Goal: Information Seeking & Learning: Compare options

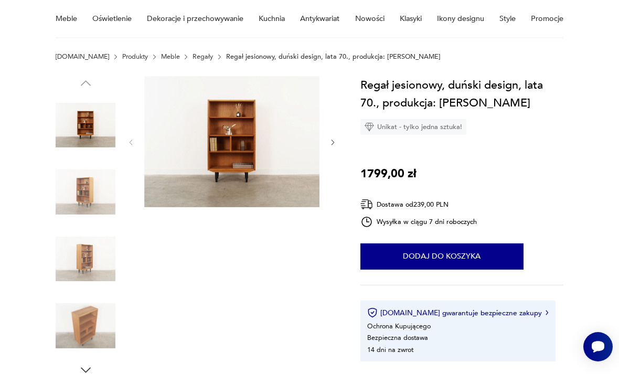
click at [76, 197] on img at bounding box center [86, 192] width 60 height 60
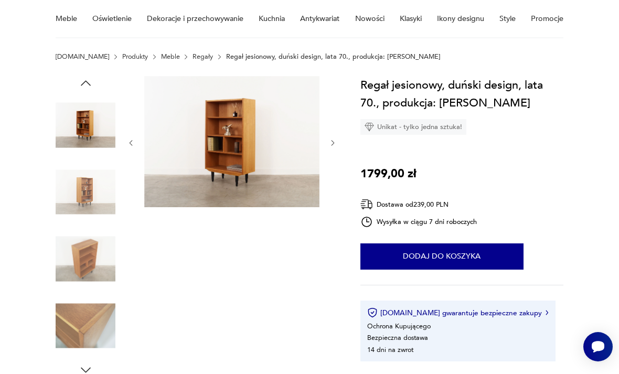
click at [82, 227] on div at bounding box center [86, 159] width 60 height 262
click at [87, 248] on img at bounding box center [86, 259] width 60 height 60
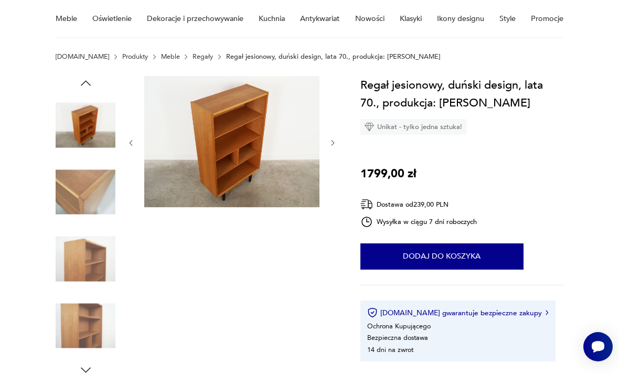
click at [99, 302] on img at bounding box center [86, 326] width 60 height 60
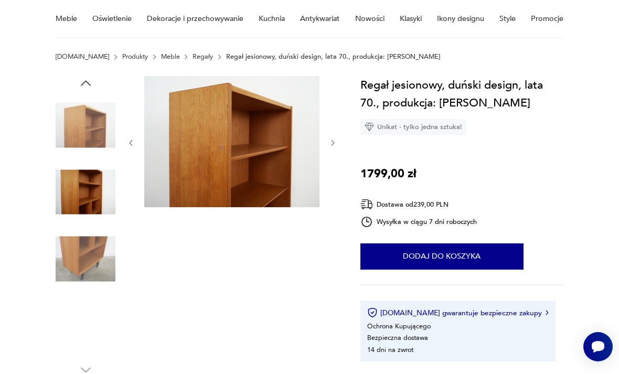
click at [81, 136] on img at bounding box center [86, 126] width 60 height 60
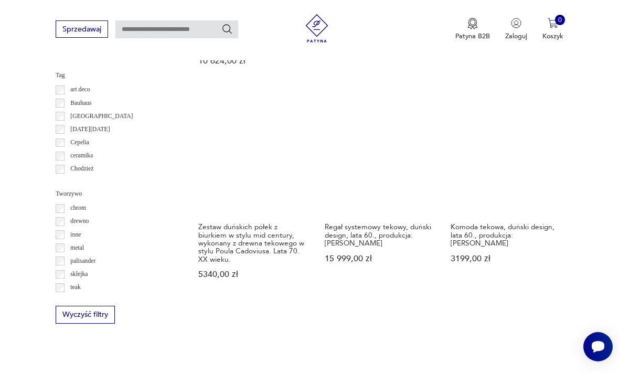
scroll to position [964, 0]
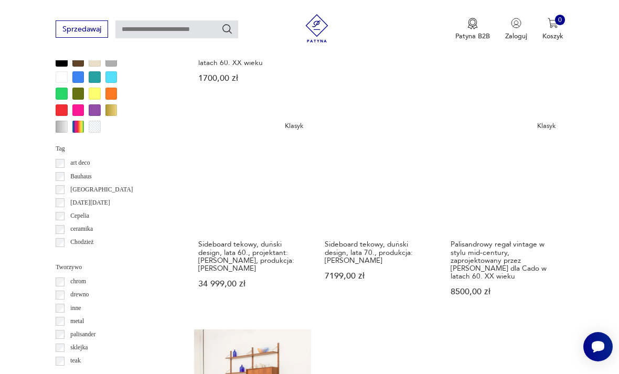
scroll to position [925, 0]
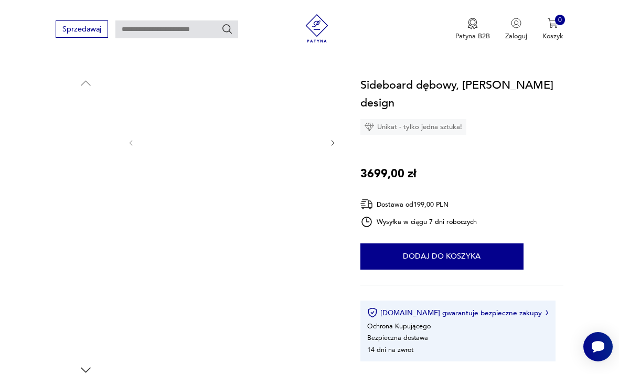
scroll to position [98, 0]
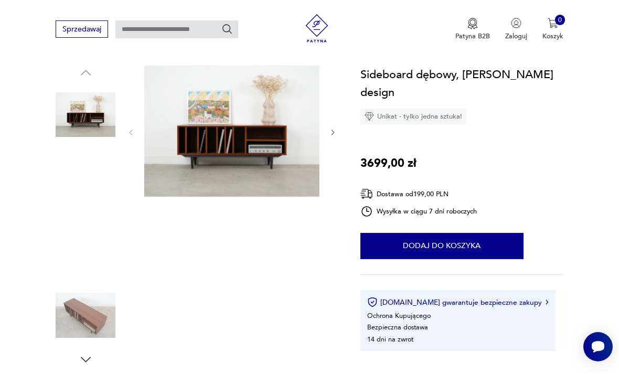
click at [94, 181] on img at bounding box center [86, 182] width 60 height 60
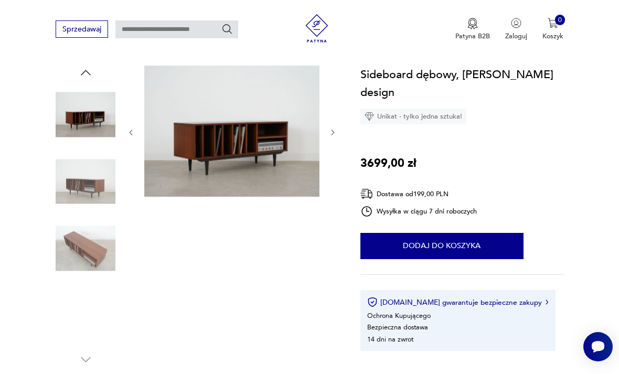
click at [88, 201] on img at bounding box center [86, 182] width 60 height 60
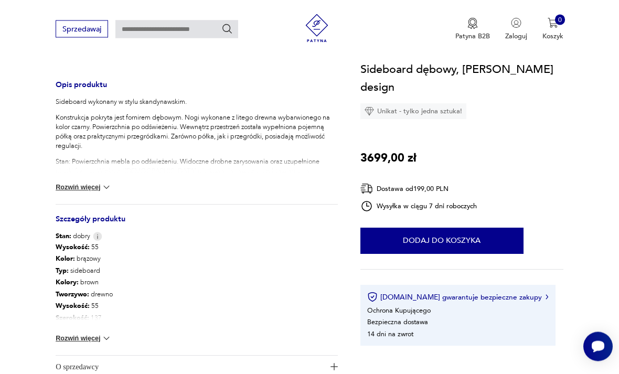
scroll to position [402, 0]
click at [96, 338] on button "Rozwiń więcej" at bounding box center [84, 338] width 56 height 10
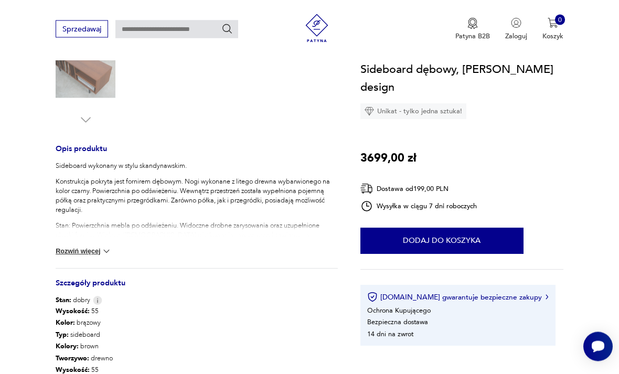
scroll to position [338, 0]
click at [91, 250] on button "Rozwiń więcej" at bounding box center [84, 251] width 56 height 10
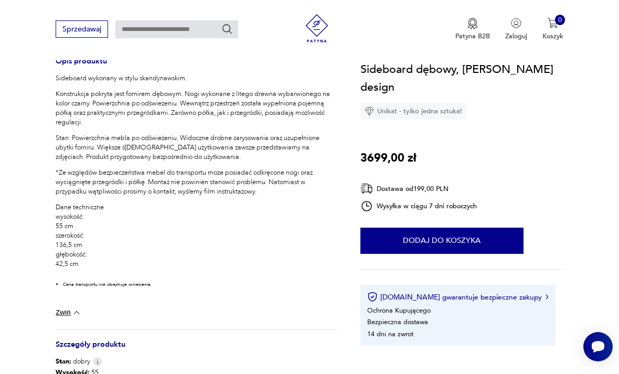
scroll to position [423, 0]
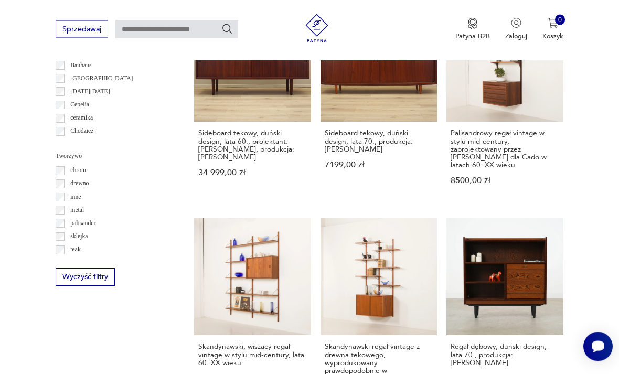
scroll to position [1047, 0]
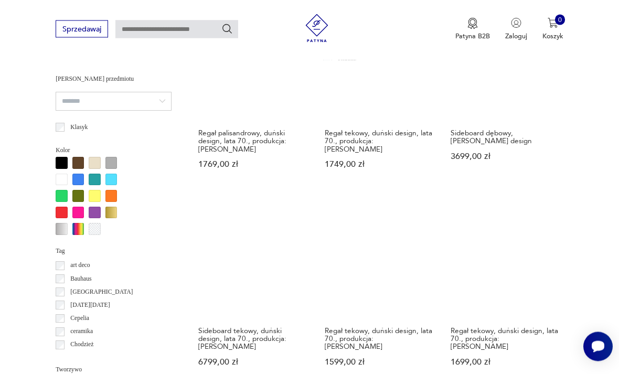
scroll to position [828, 0]
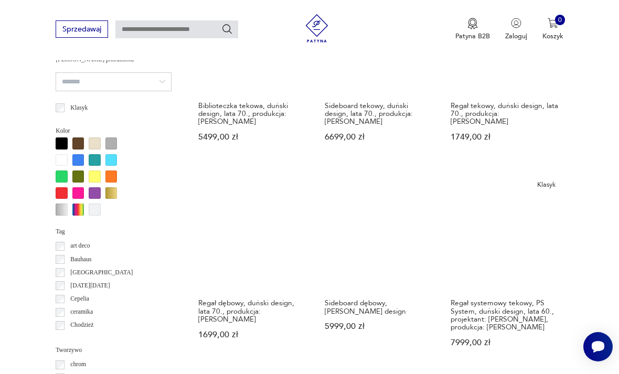
scroll to position [854, 0]
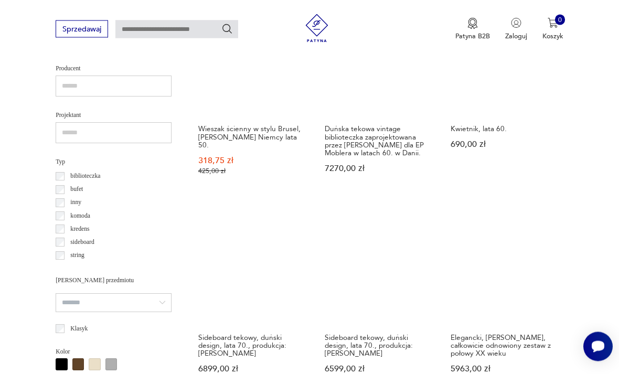
scroll to position [632, 0]
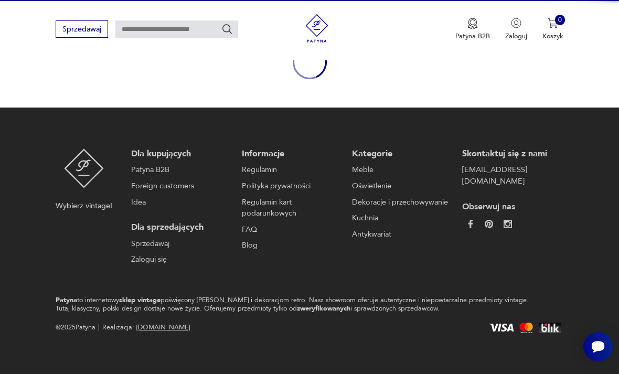
scroll to position [88, 0]
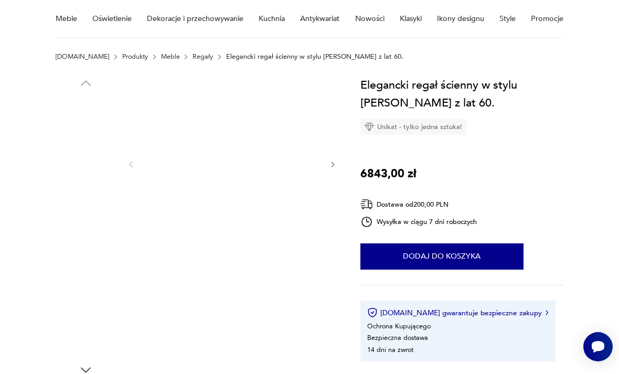
click at [88, 199] on img at bounding box center [86, 192] width 60 height 60
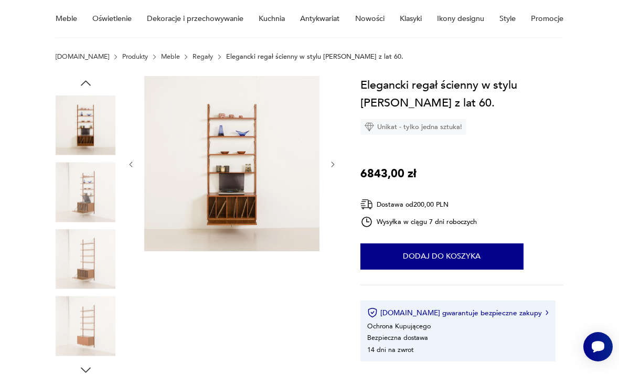
click at [90, 248] on img at bounding box center [86, 259] width 60 height 60
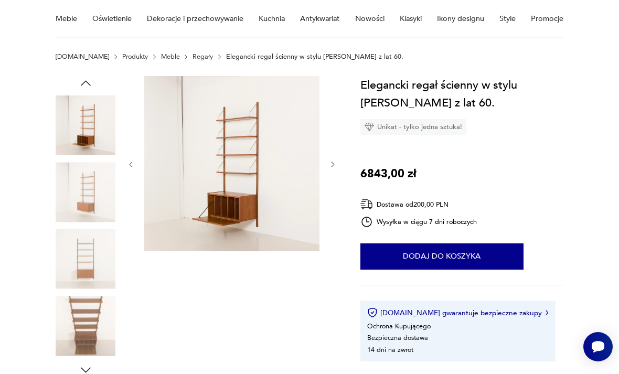
click at [81, 278] on img at bounding box center [86, 259] width 60 height 60
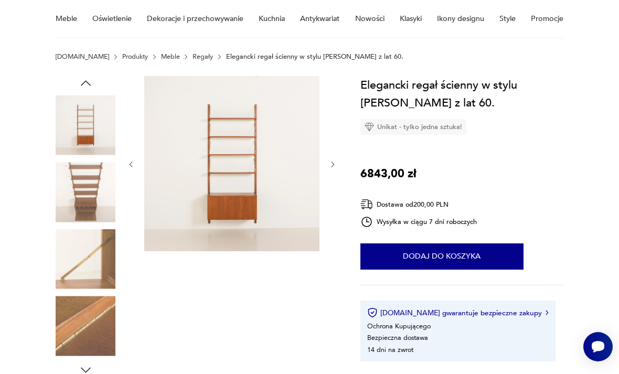
click at [95, 118] on img at bounding box center [86, 126] width 60 height 60
click at [78, 121] on img at bounding box center [86, 126] width 60 height 60
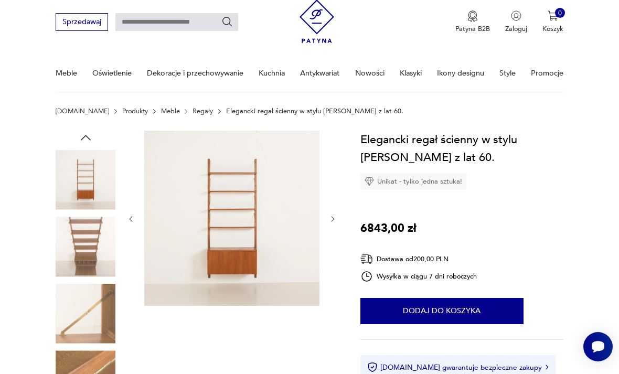
click at [89, 136] on icon "button" at bounding box center [86, 138] width 14 height 14
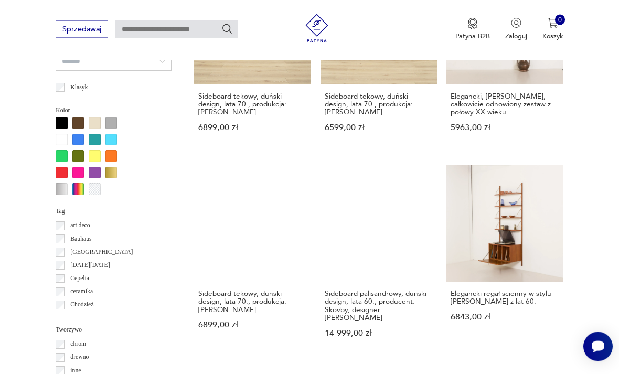
scroll to position [873, 0]
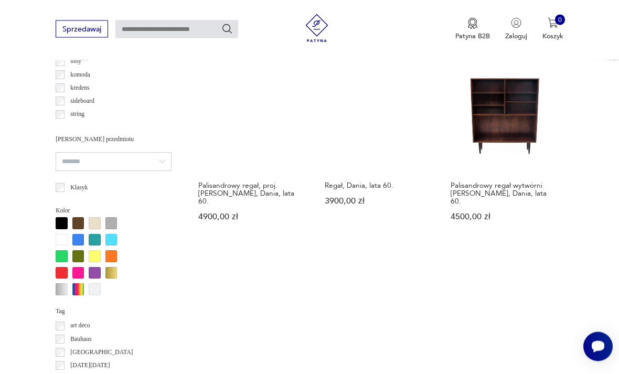
scroll to position [775, 0]
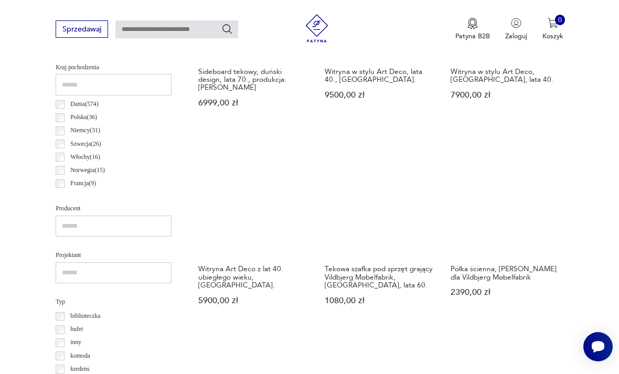
scroll to position [491, 0]
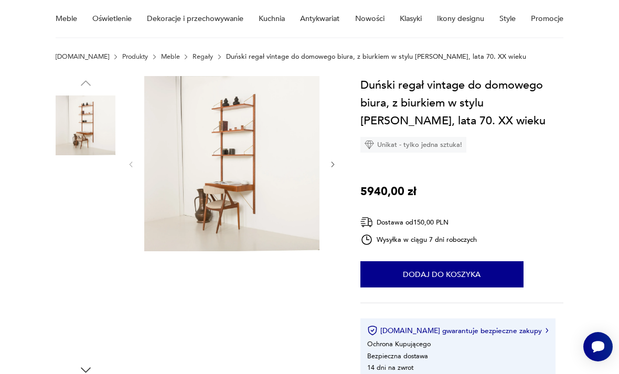
click at [94, 196] on img at bounding box center [86, 192] width 60 height 60
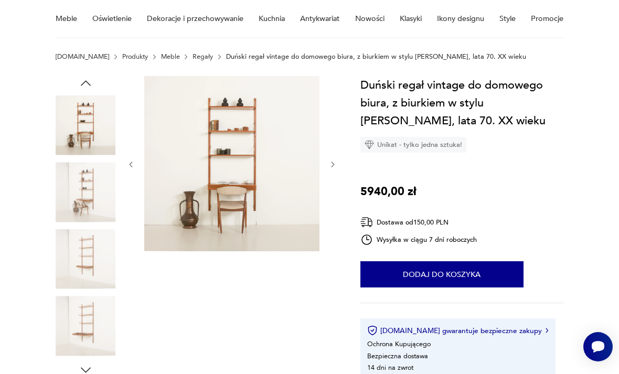
click at [205, 209] on img at bounding box center [231, 163] width 175 height 175
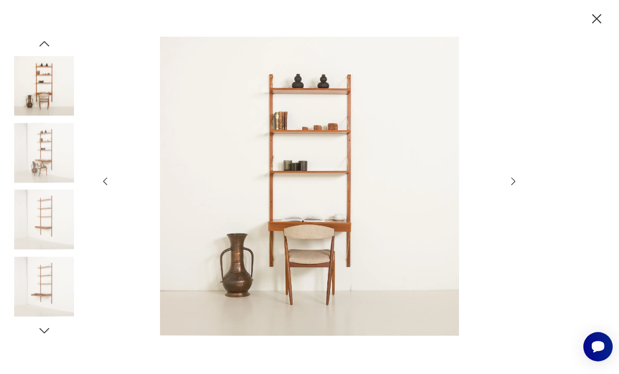
click at [515, 185] on icon "button" at bounding box center [514, 181] width 4 height 8
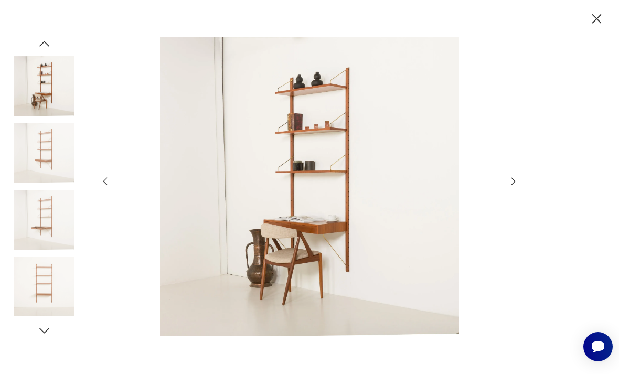
click at [514, 185] on icon "button" at bounding box center [514, 181] width 4 height 8
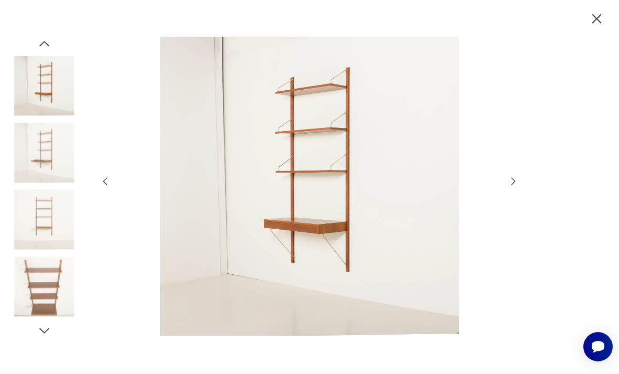
click at [599, 16] on icon "button" at bounding box center [596, 18] width 9 height 9
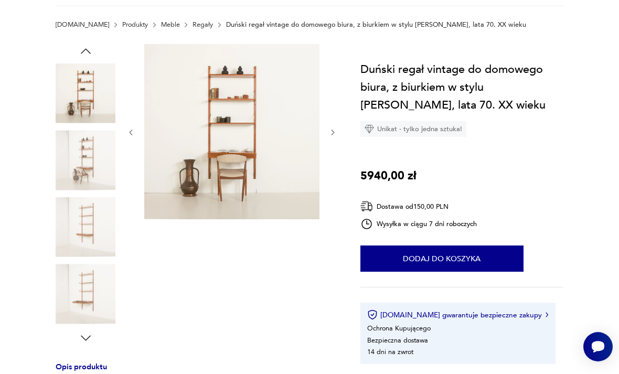
scroll to position [121, 0]
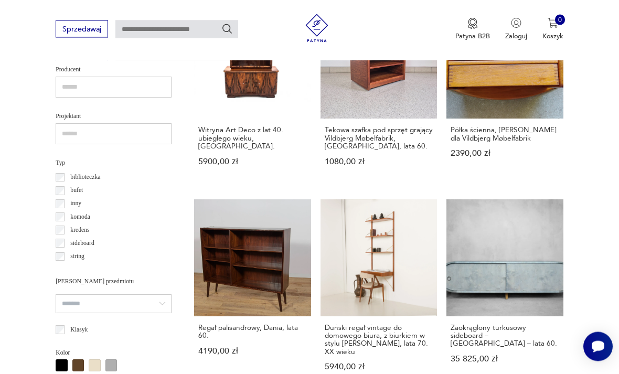
scroll to position [631, 0]
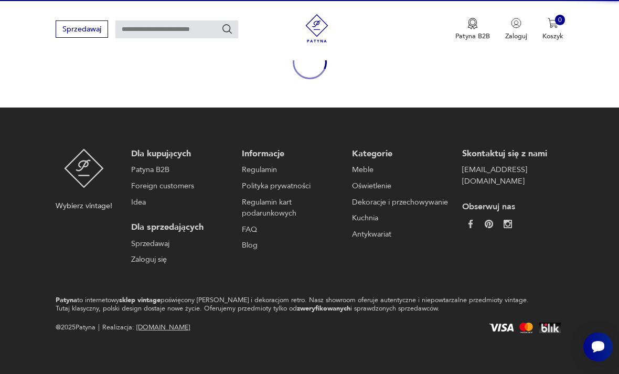
scroll to position [88, 0]
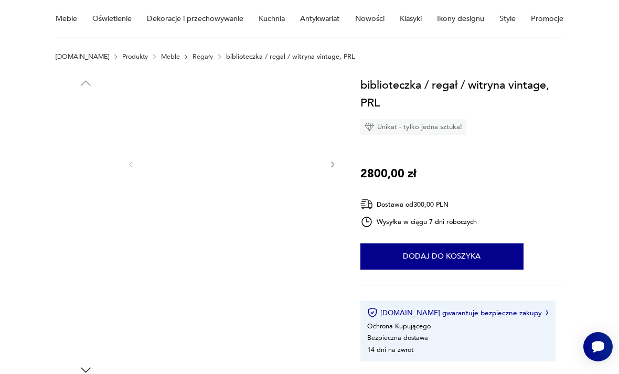
click at [82, 181] on img at bounding box center [86, 192] width 60 height 60
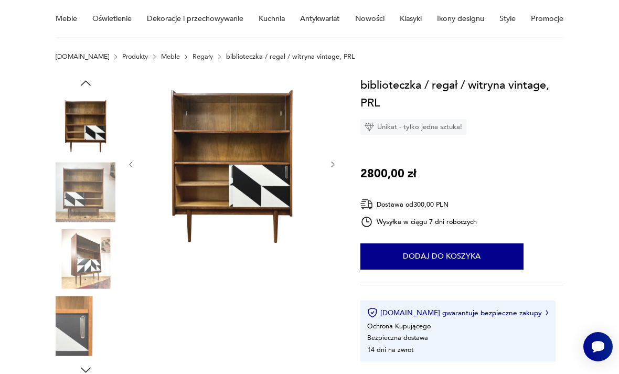
click at [91, 240] on img at bounding box center [86, 259] width 60 height 60
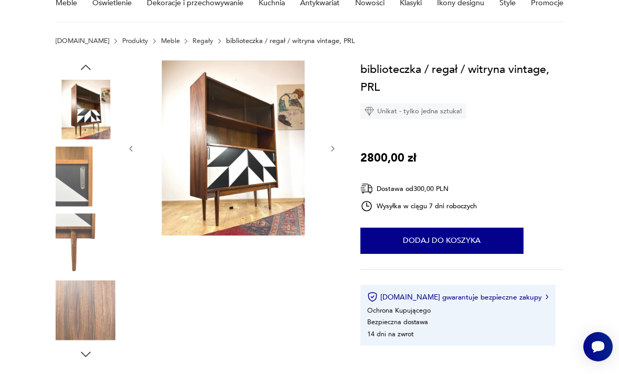
scroll to position [89, 0]
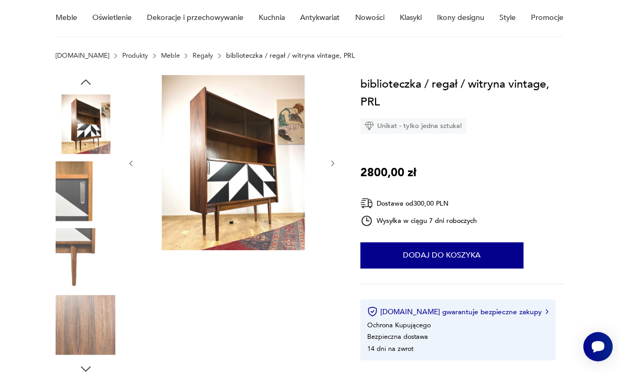
click at [87, 199] on img at bounding box center [86, 191] width 60 height 60
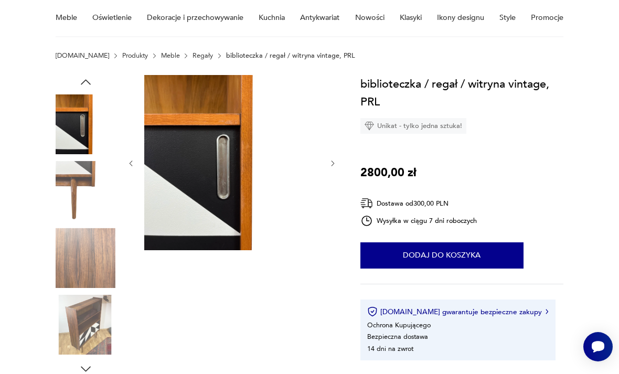
click at [79, 232] on img at bounding box center [86, 258] width 60 height 60
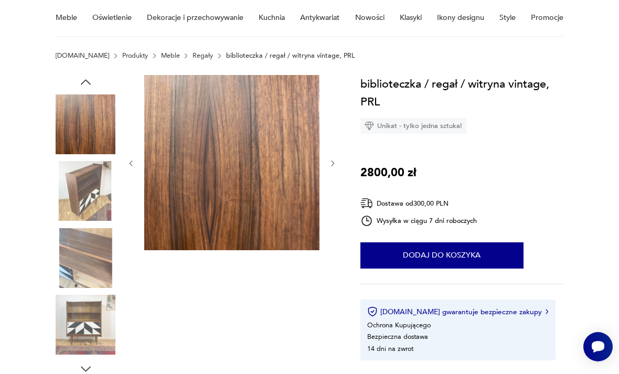
click at [78, 291] on div at bounding box center [86, 225] width 60 height 262
click at [79, 265] on img at bounding box center [86, 258] width 60 height 60
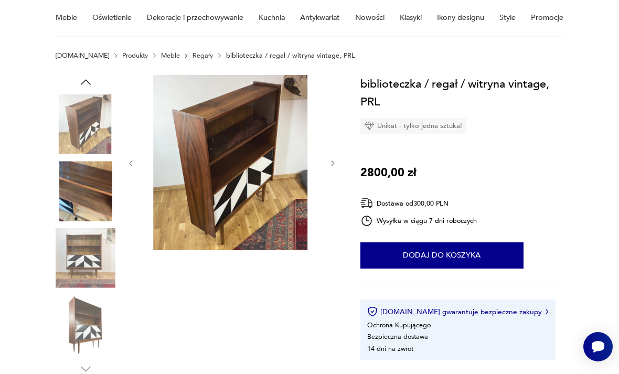
click at [84, 260] on img at bounding box center [86, 258] width 60 height 60
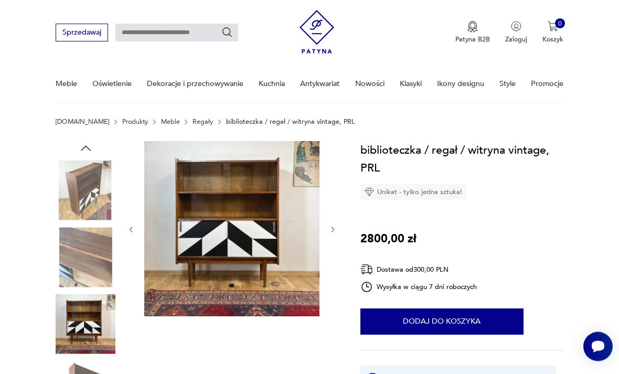
scroll to position [0, 0]
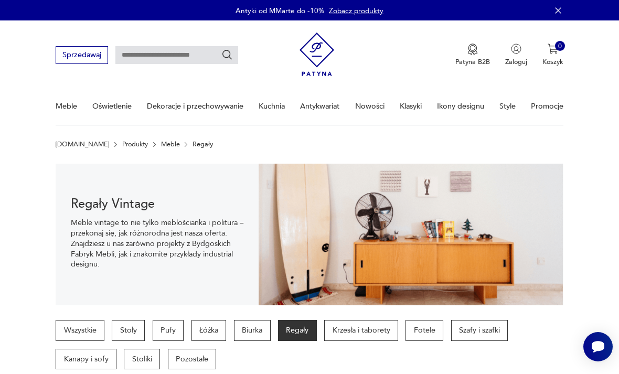
scroll to position [665, 0]
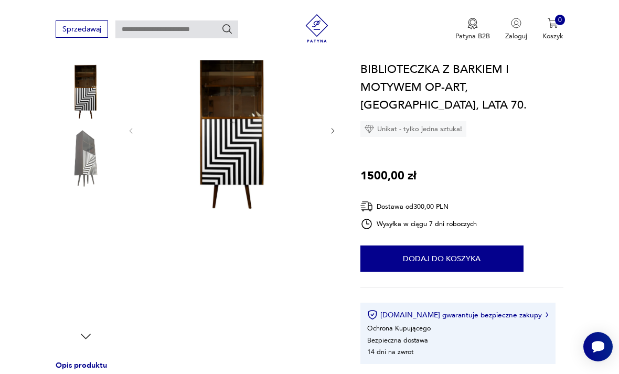
click at [76, 155] on img at bounding box center [86, 159] width 60 height 60
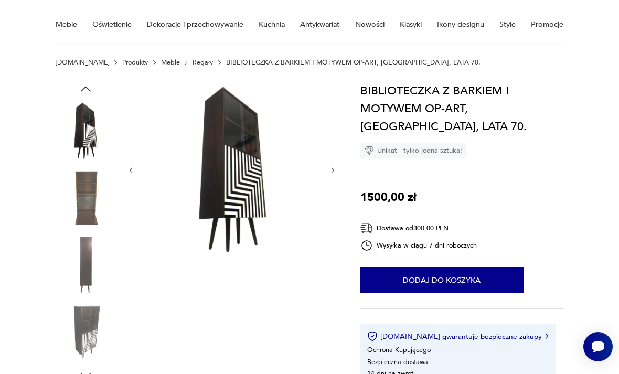
scroll to position [73, 0]
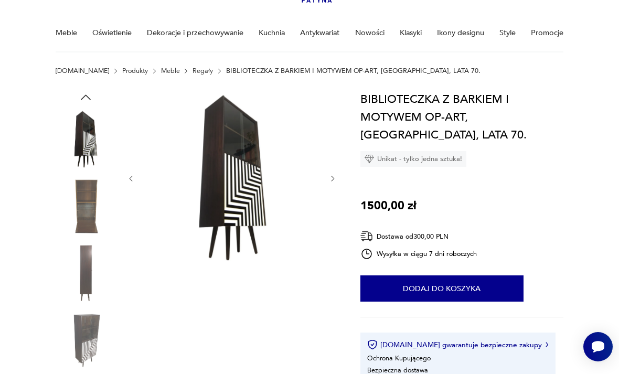
click at [236, 166] on img at bounding box center [231, 177] width 175 height 175
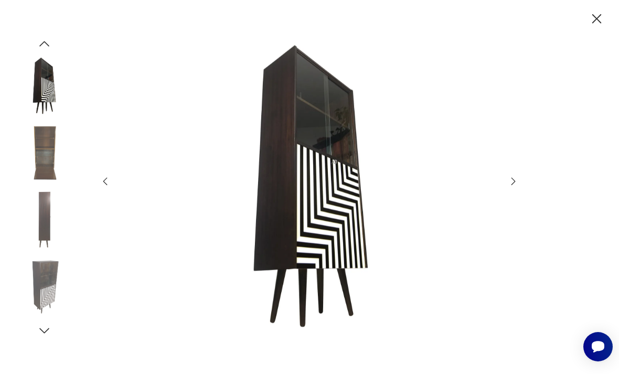
click at [43, 51] on icon "button" at bounding box center [44, 44] width 14 height 14
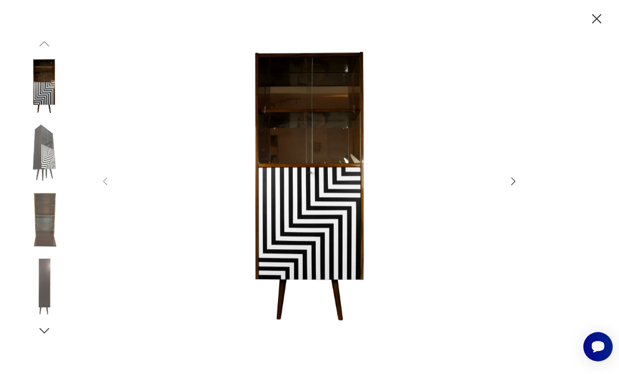
click at [48, 165] on img at bounding box center [44, 153] width 60 height 60
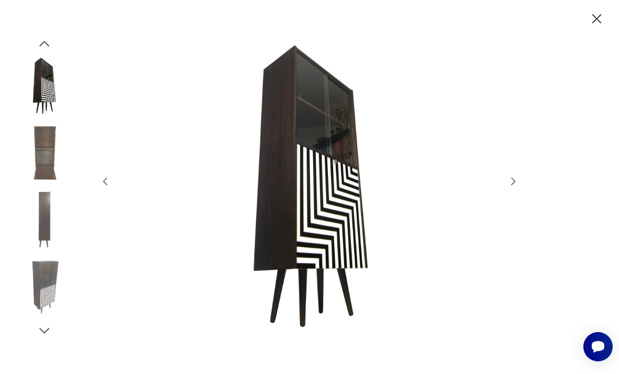
click at [41, 176] on img at bounding box center [44, 153] width 60 height 60
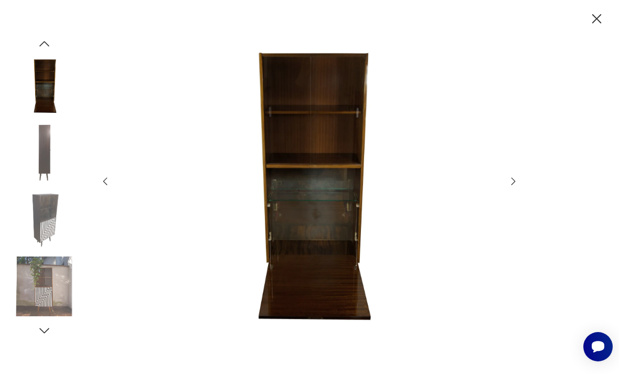
click at [64, 237] on img at bounding box center [44, 220] width 60 height 60
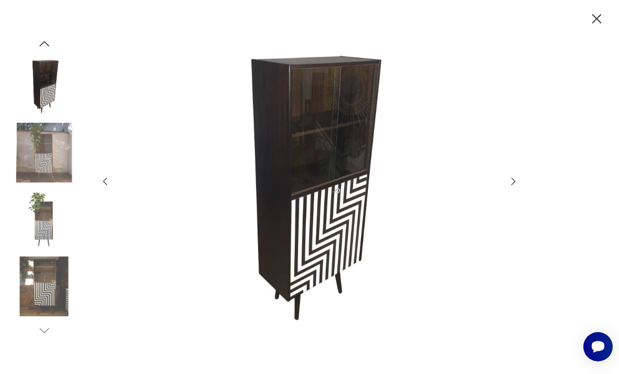
click at [37, 232] on img at bounding box center [44, 220] width 60 height 60
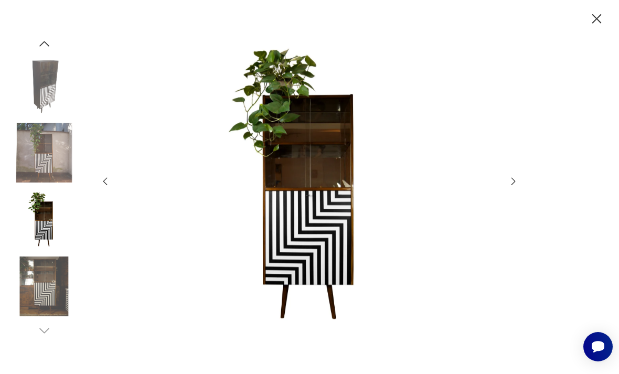
click at [36, 183] on img at bounding box center [44, 153] width 60 height 60
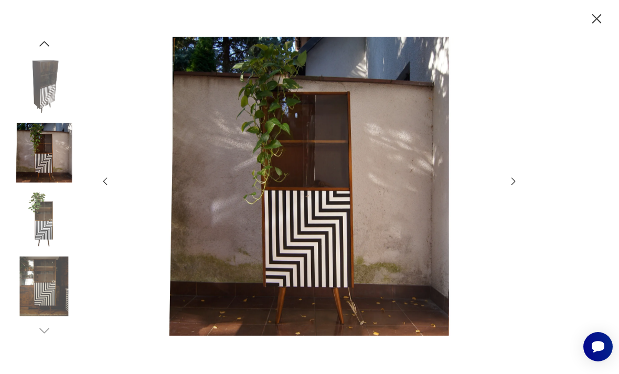
click at [43, 51] on icon "button" at bounding box center [44, 44] width 14 height 14
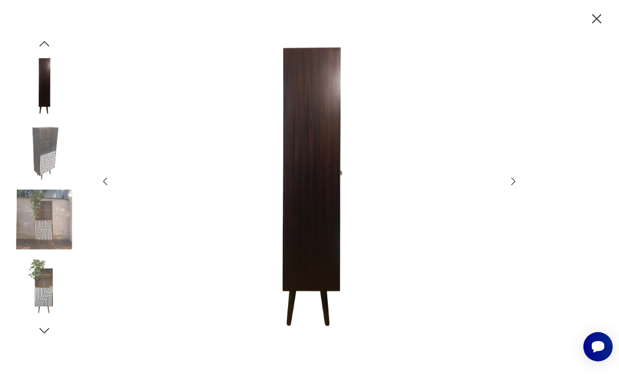
click at [52, 103] on img at bounding box center [44, 86] width 60 height 60
click at [44, 51] on icon "button" at bounding box center [44, 44] width 14 height 14
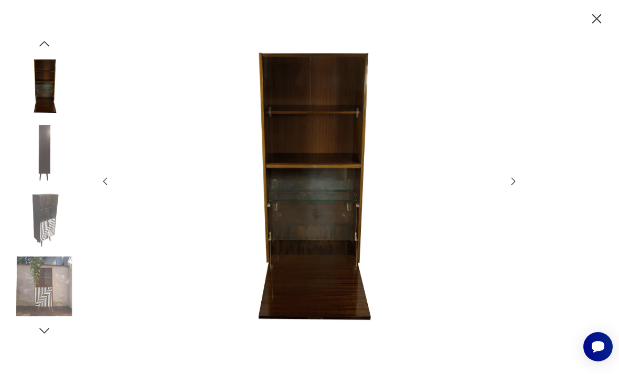
click at [49, 84] on img at bounding box center [44, 86] width 60 height 60
click at [595, 18] on icon "button" at bounding box center [597, 18] width 17 height 17
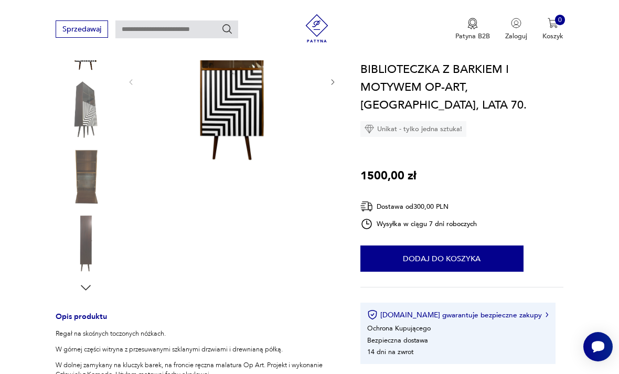
scroll to position [173, 0]
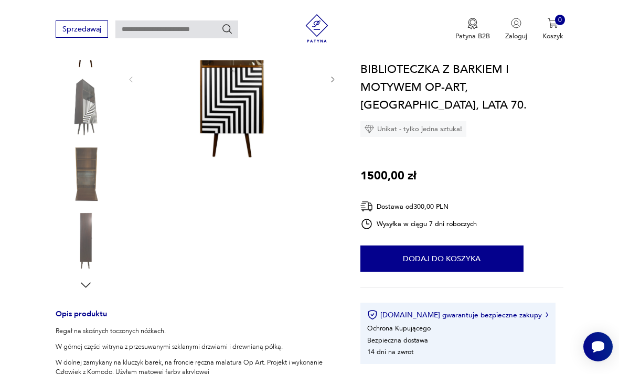
click at [77, 192] on img at bounding box center [86, 174] width 60 height 60
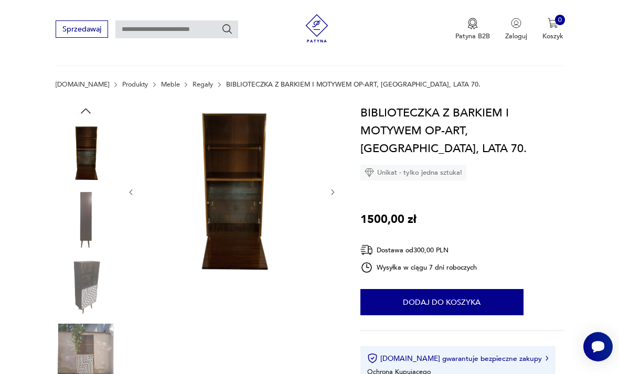
scroll to position [64, 0]
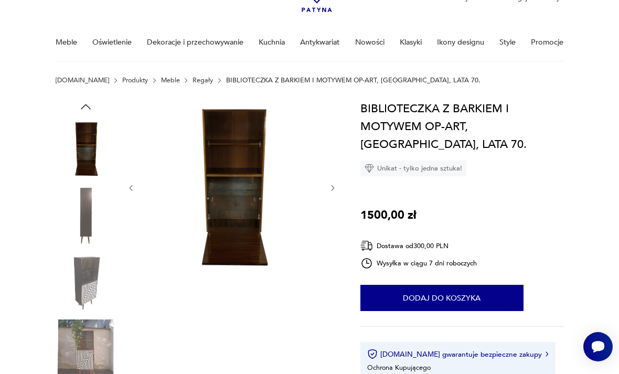
click at [241, 212] on img at bounding box center [231, 187] width 175 height 175
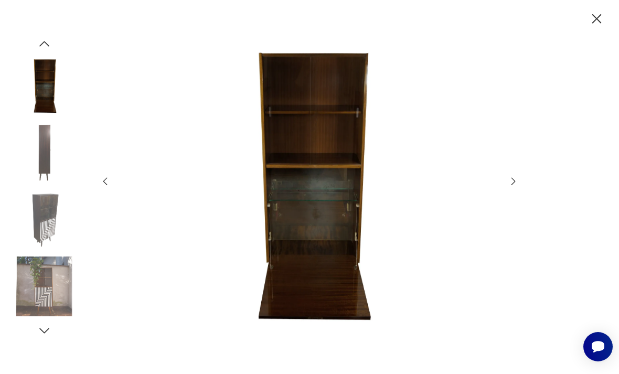
click at [603, 14] on icon "button" at bounding box center [597, 18] width 17 height 17
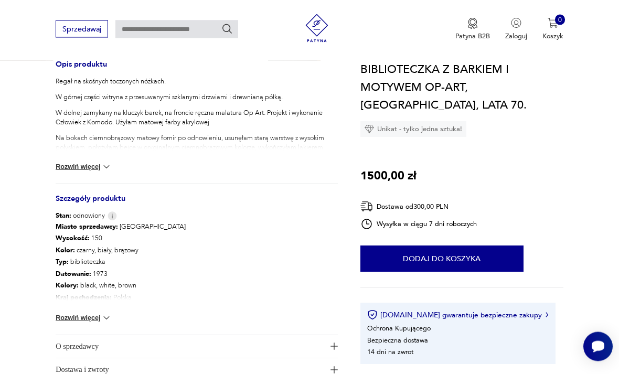
scroll to position [423, 0]
click at [92, 312] on button "Rozwiń więcej" at bounding box center [84, 317] width 56 height 10
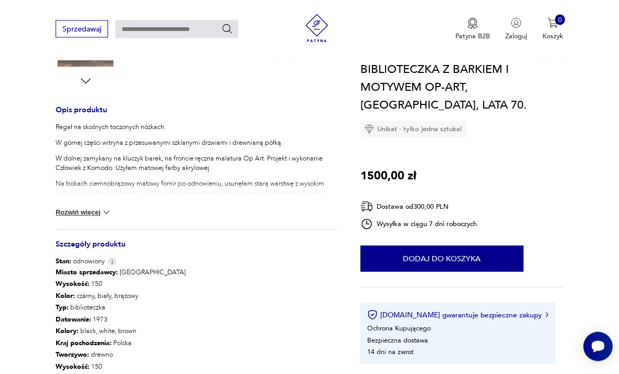
scroll to position [377, 0]
click at [71, 216] on button "Rozwiń więcej" at bounding box center [84, 212] width 56 height 10
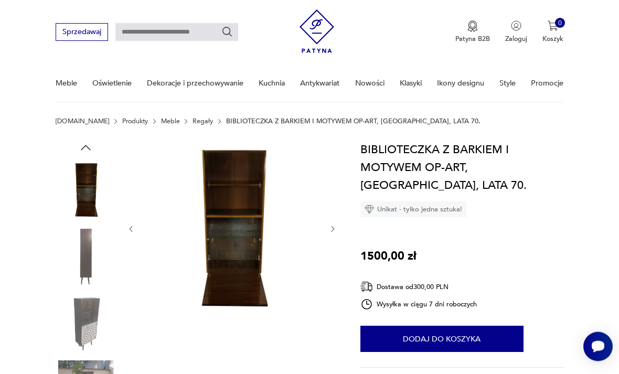
scroll to position [34, 0]
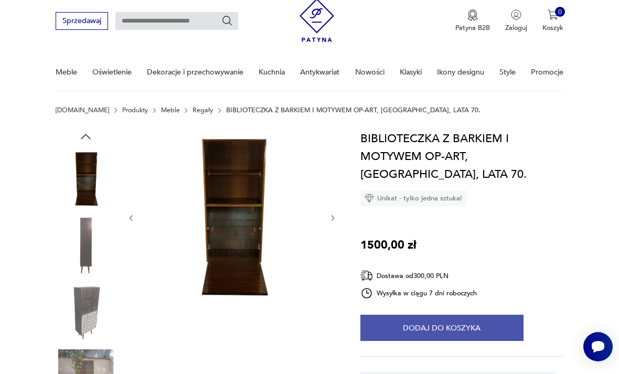
click at [417, 321] on button "Dodaj do koszyka" at bounding box center [442, 328] width 163 height 26
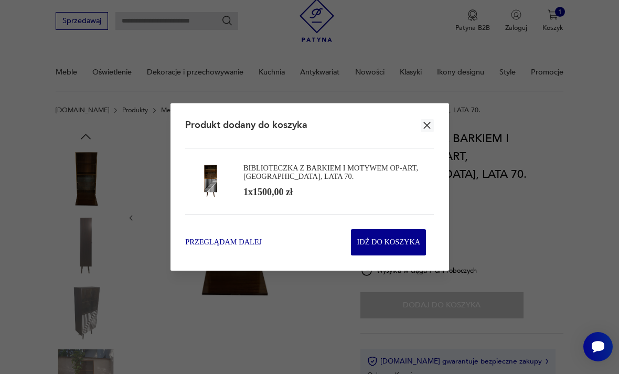
click at [219, 248] on span "Przeglądam dalej" at bounding box center [223, 242] width 77 height 10
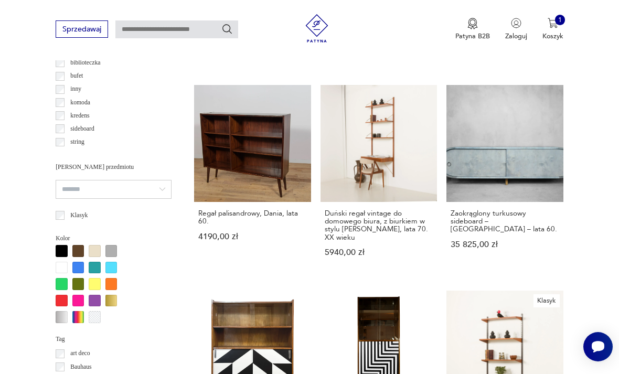
scroll to position [853, 0]
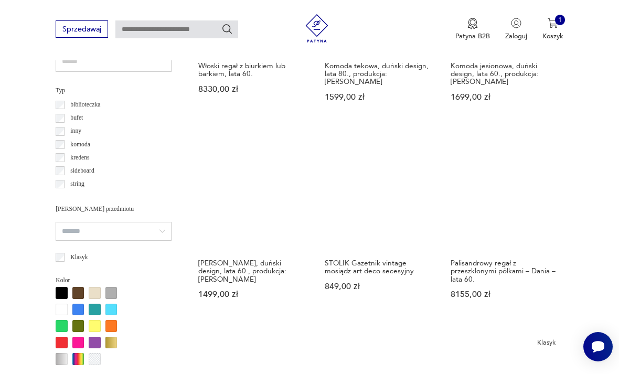
scroll to position [706, 0]
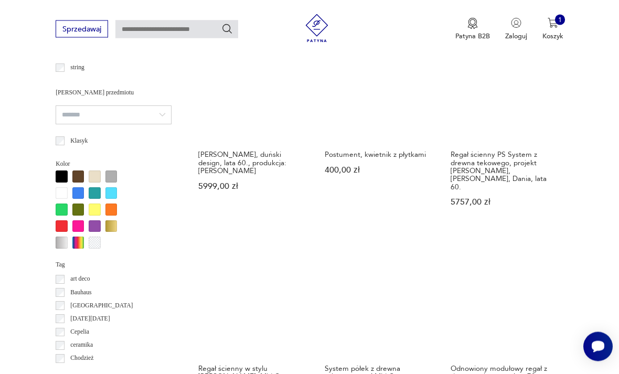
scroll to position [821, 0]
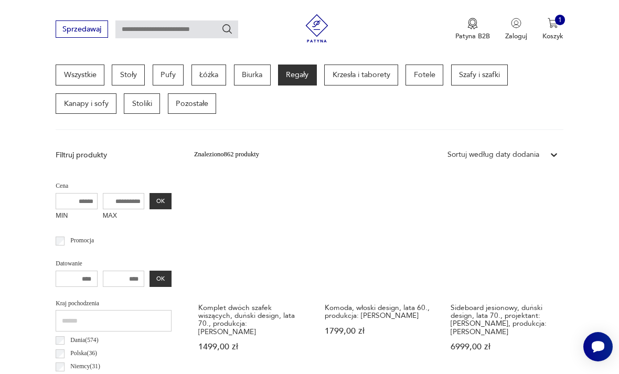
scroll to position [242, 0]
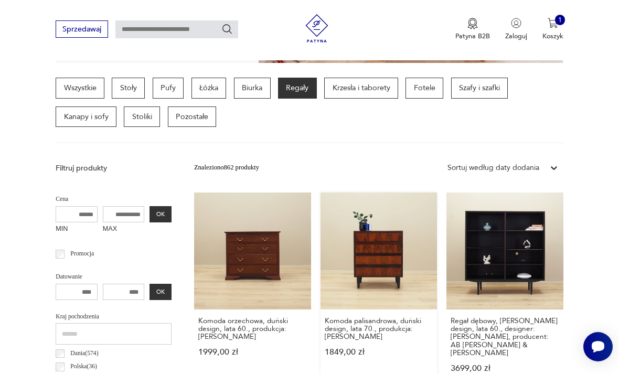
click at [321, 234] on link "Komoda palisandrowa, duński design, lata 70., produkcja: Omann Jun 1849,00 zł" at bounding box center [379, 292] width 117 height 198
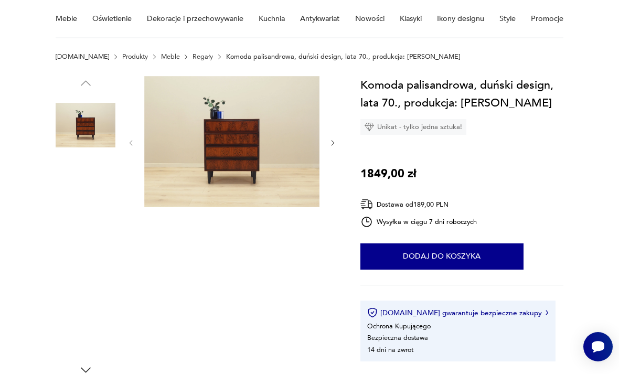
click at [86, 184] on img at bounding box center [86, 192] width 60 height 60
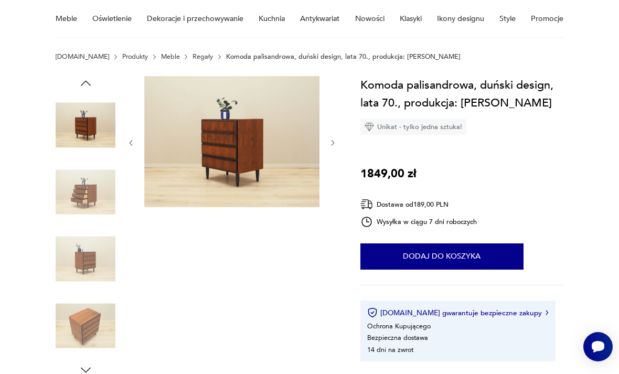
click at [91, 219] on img at bounding box center [86, 192] width 60 height 60
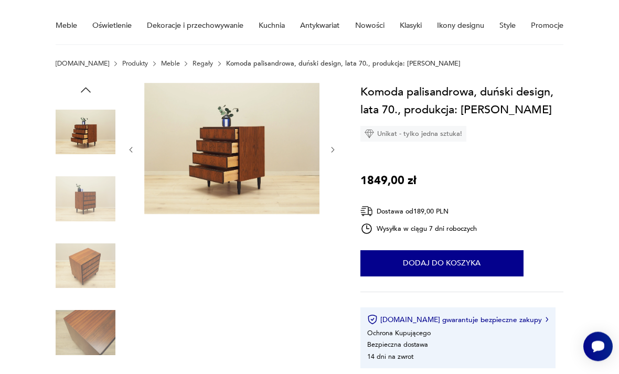
click at [82, 144] on img at bounding box center [86, 133] width 60 height 60
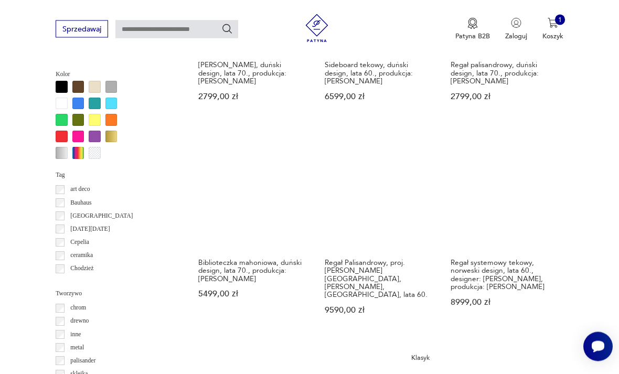
scroll to position [910, 0]
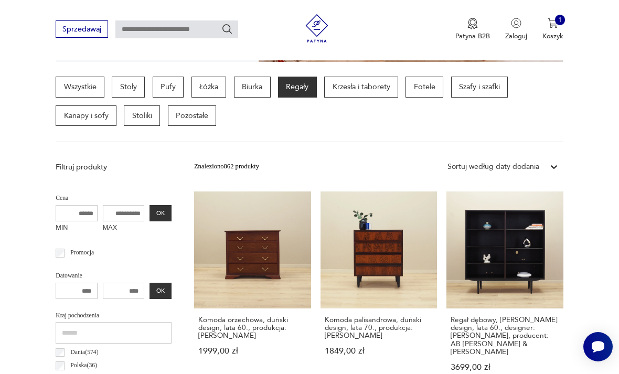
scroll to position [242, 0]
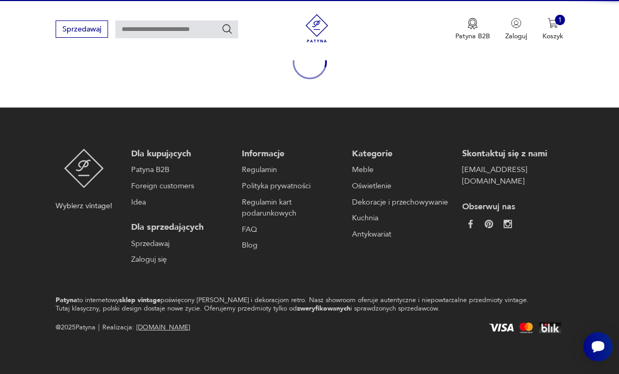
scroll to position [88, 0]
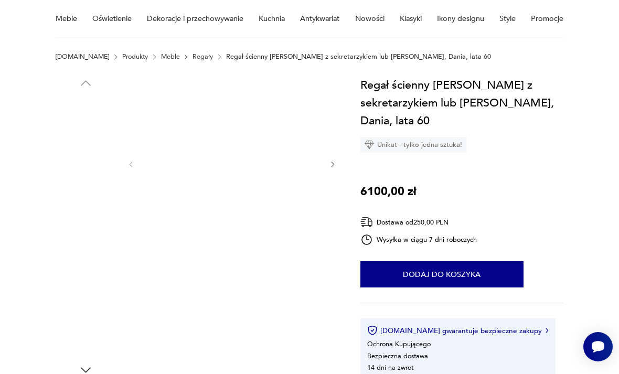
click at [68, 200] on img at bounding box center [86, 192] width 60 height 60
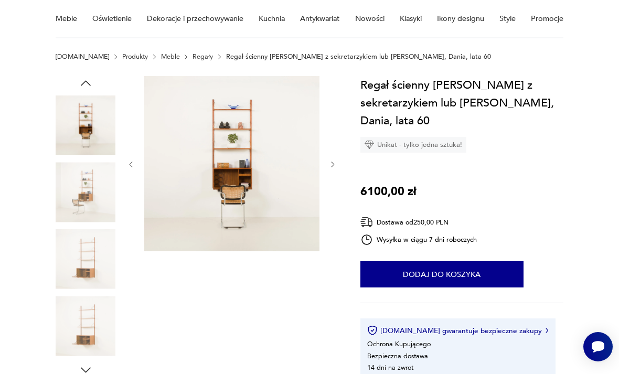
click at [73, 219] on img at bounding box center [86, 192] width 60 height 60
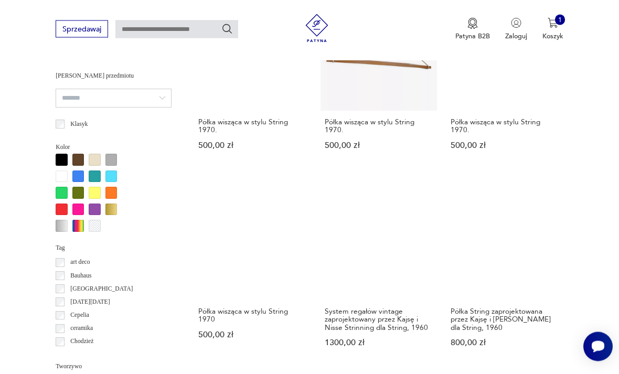
scroll to position [840, 0]
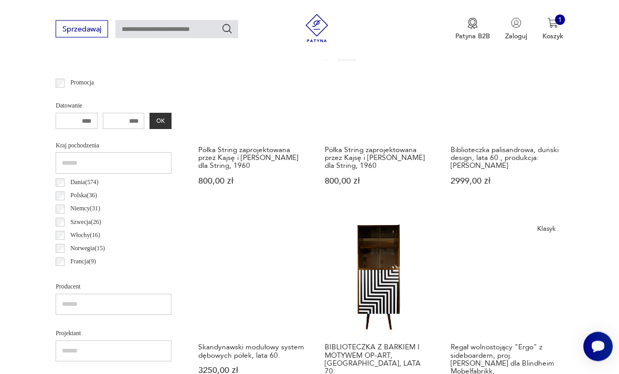
scroll to position [414, 0]
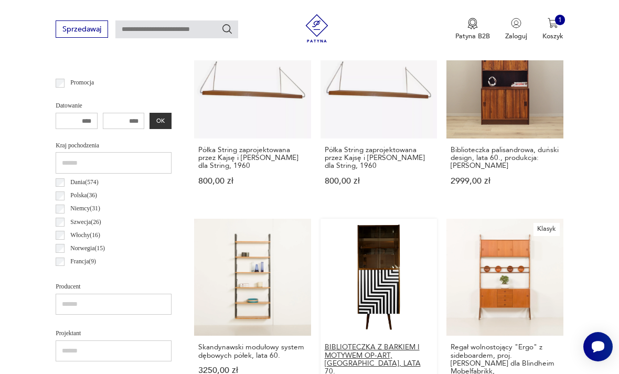
click at [325, 343] on h3 "BIBLIOTECZKA Z BARKIEM I MOTYWEM OP-ART, [GEOGRAPHIC_DATA], LATA 70." at bounding box center [379, 359] width 108 height 32
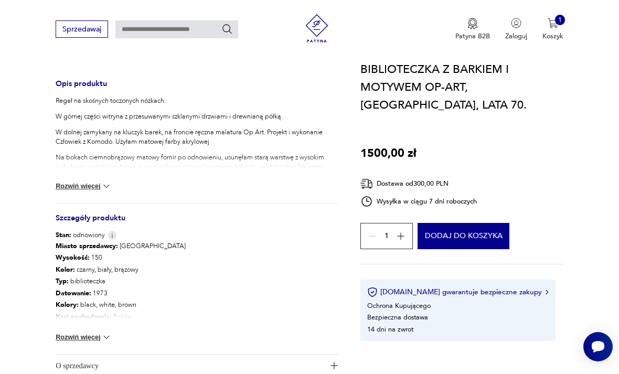
scroll to position [404, 0]
click at [91, 332] on button "Rozwiń więcej" at bounding box center [84, 336] width 56 height 10
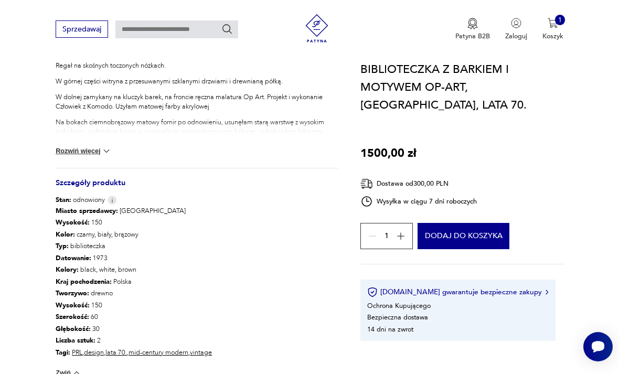
scroll to position [439, 0]
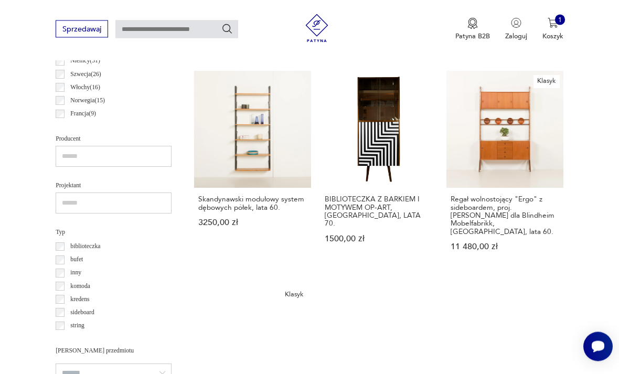
scroll to position [562, 0]
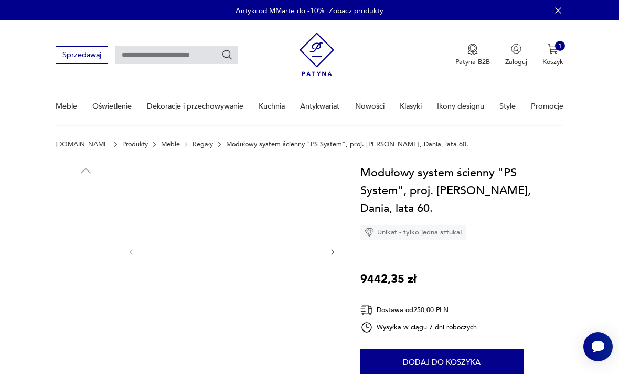
click at [228, 245] on img at bounding box center [231, 251] width 175 height 175
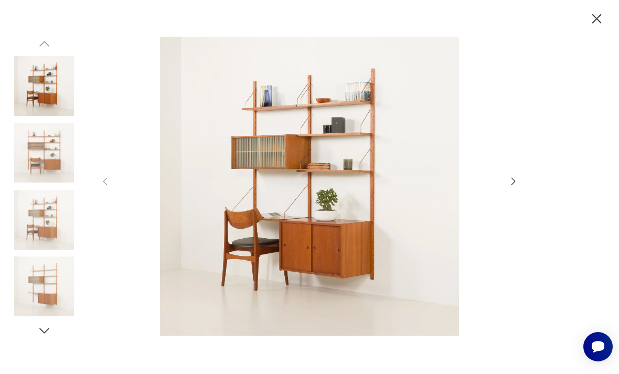
click at [594, 24] on icon "button" at bounding box center [597, 18] width 17 height 17
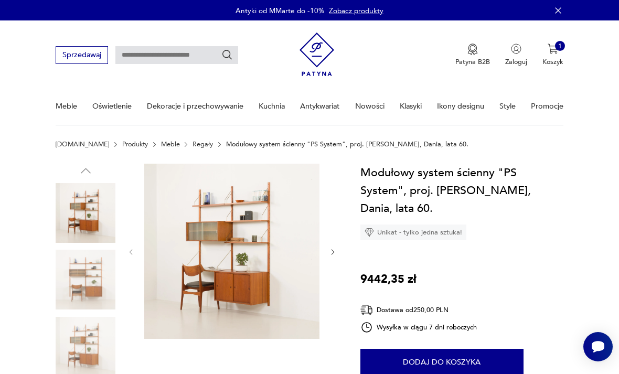
click at [278, 224] on img at bounding box center [231, 251] width 175 height 175
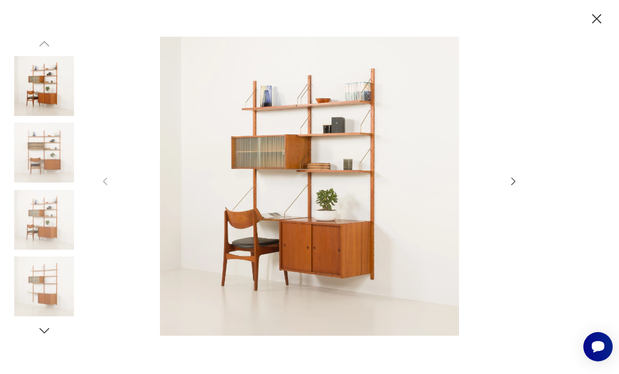
scroll to position [34, 0]
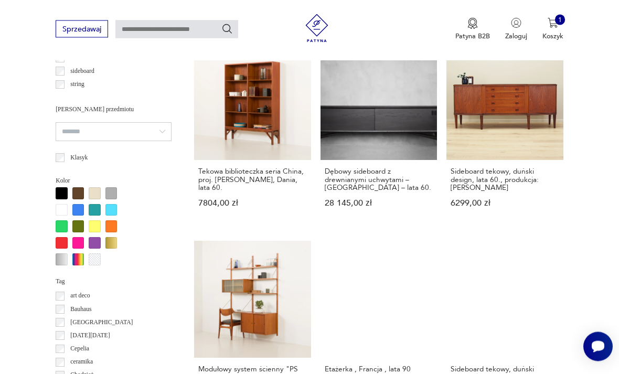
scroll to position [803, 0]
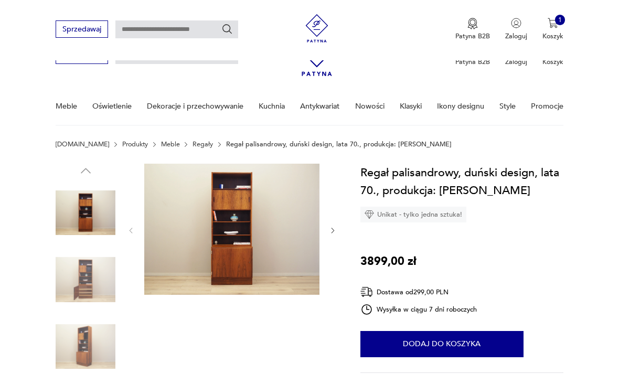
drag, startPoint x: 77, startPoint y: 177, endPoint x: 122, endPoint y: 96, distance: 92.6
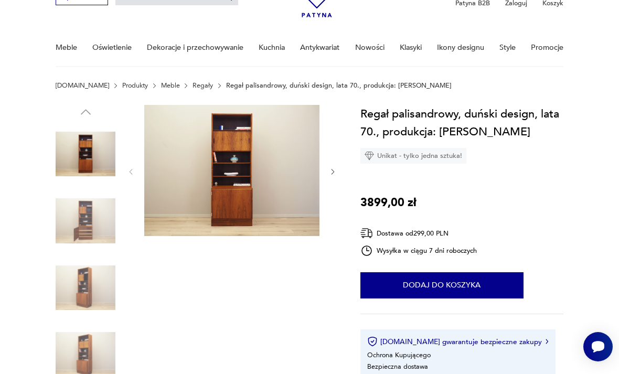
scroll to position [55, 0]
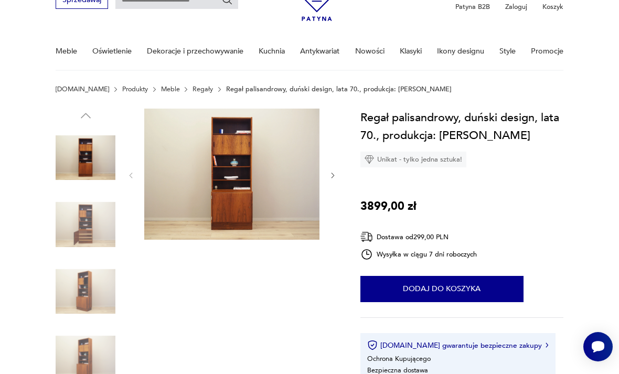
click at [82, 210] on img at bounding box center [86, 225] width 60 height 60
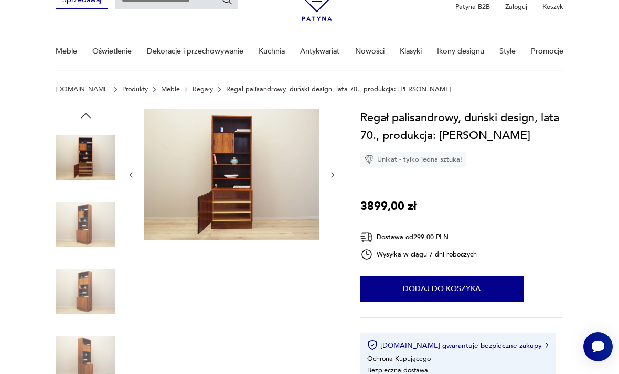
click at [203, 169] on img at bounding box center [231, 174] width 175 height 131
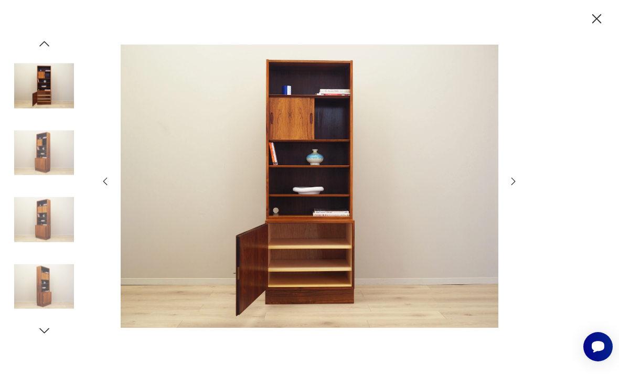
click at [44, 51] on icon "button" at bounding box center [44, 44] width 14 height 14
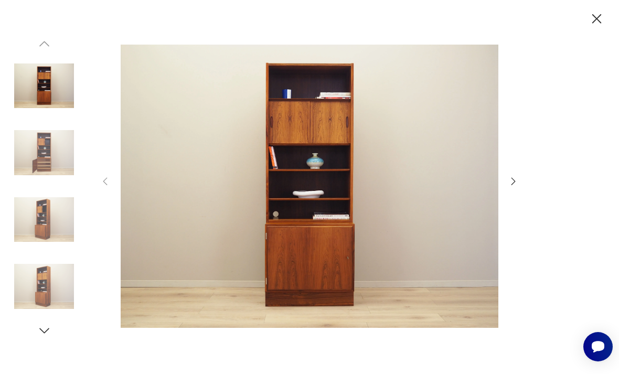
click at [598, 19] on icon "button" at bounding box center [597, 18] width 17 height 17
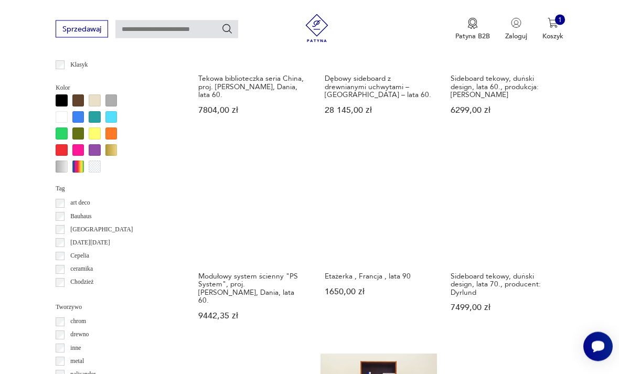
scroll to position [896, 0]
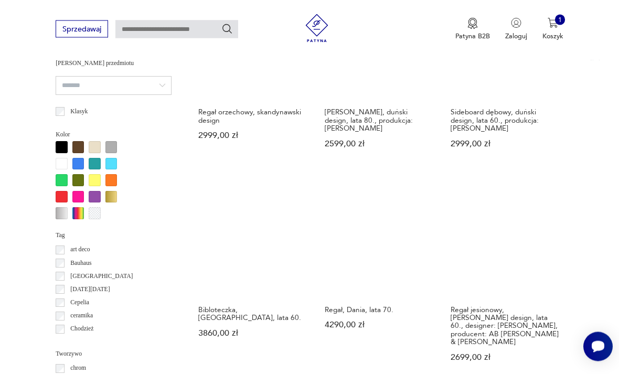
scroll to position [849, 0]
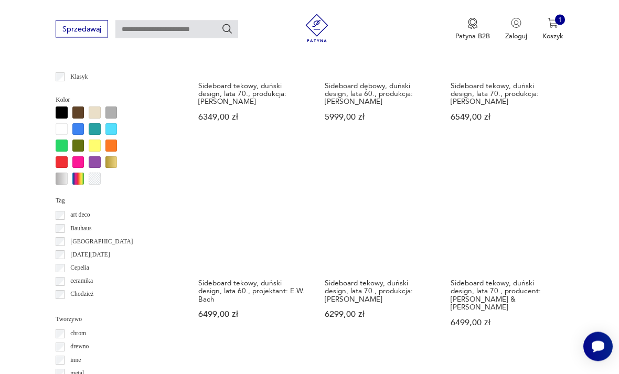
scroll to position [884, 0]
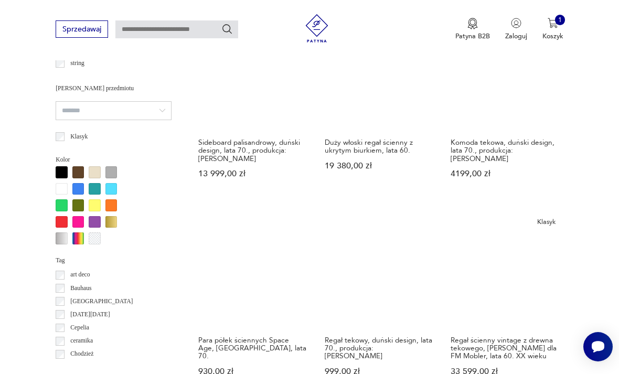
scroll to position [844, 0]
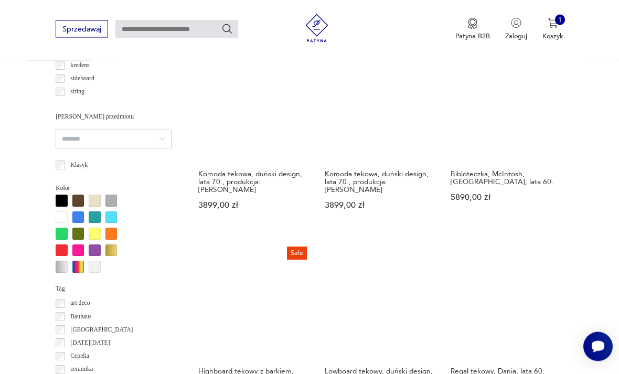
scroll to position [796, 0]
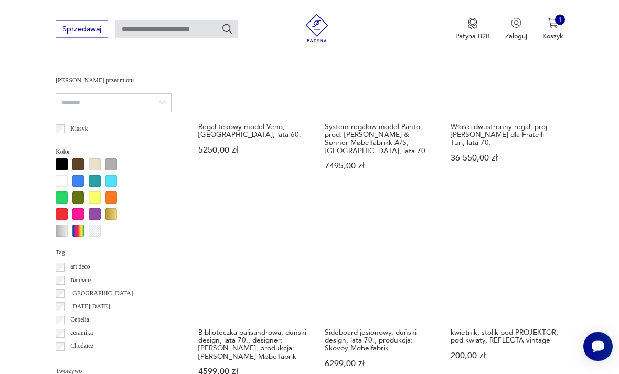
scroll to position [832, 0]
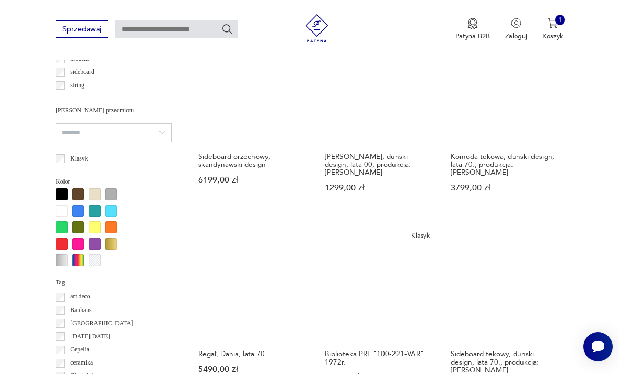
scroll to position [801, 0]
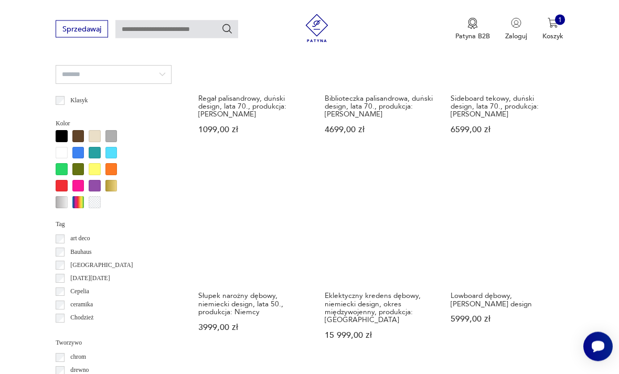
scroll to position [860, 0]
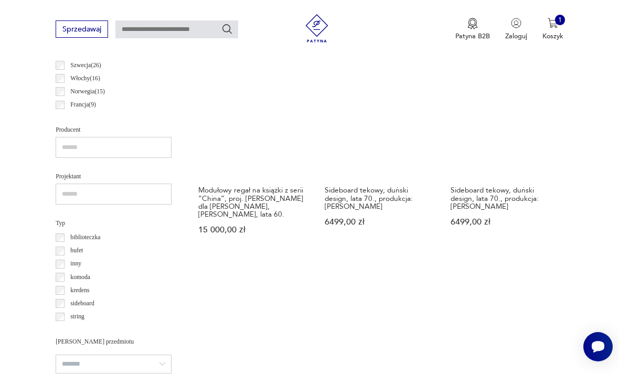
scroll to position [634, 0]
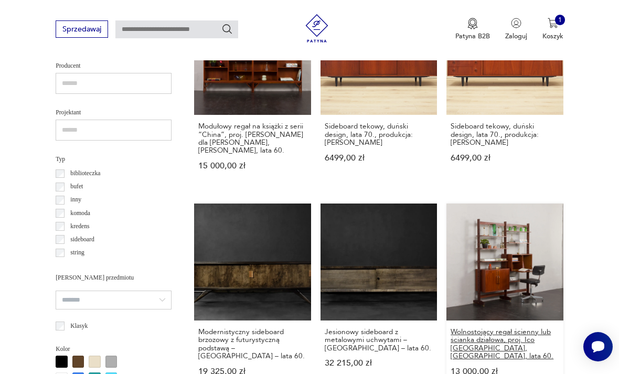
click at [451, 328] on h3 "Wolnostojący regał ścienny lub ścianka działowa, proj. Ico Parisi, Włochy, lata…" at bounding box center [505, 344] width 108 height 32
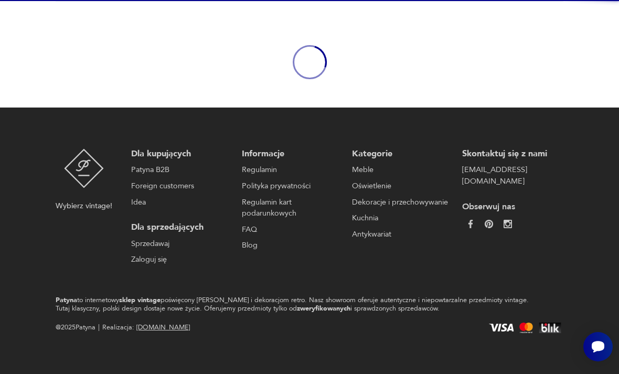
scroll to position [88, 0]
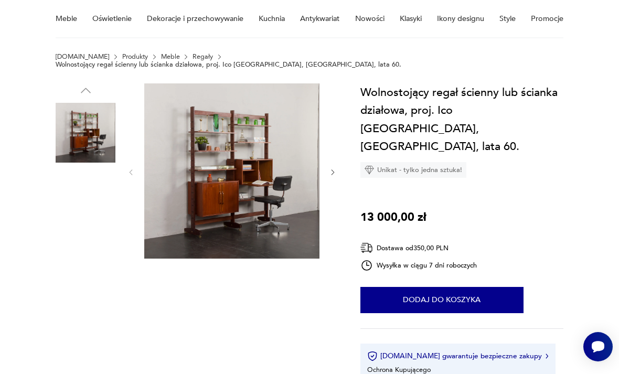
click at [222, 176] on img at bounding box center [231, 170] width 175 height 175
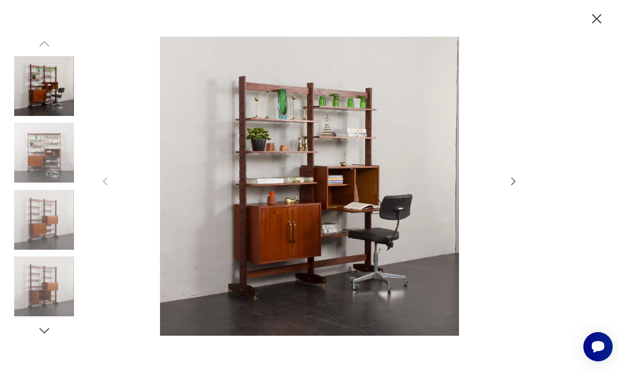
click at [595, 19] on icon "button" at bounding box center [597, 18] width 17 height 17
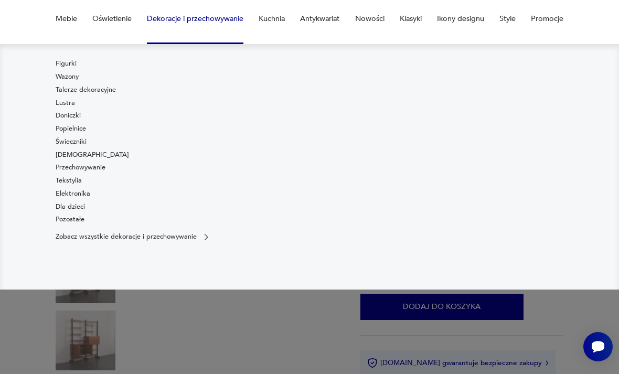
scroll to position [121, 0]
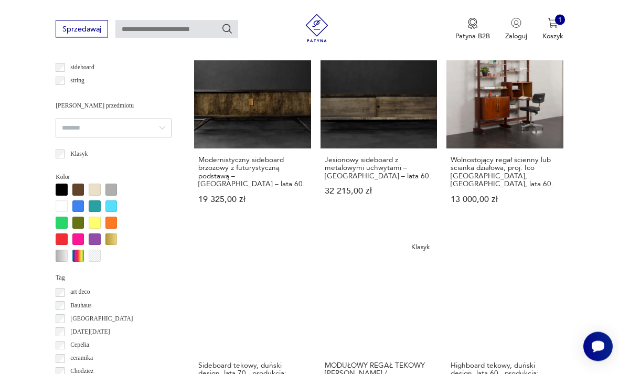
scroll to position [807, 0]
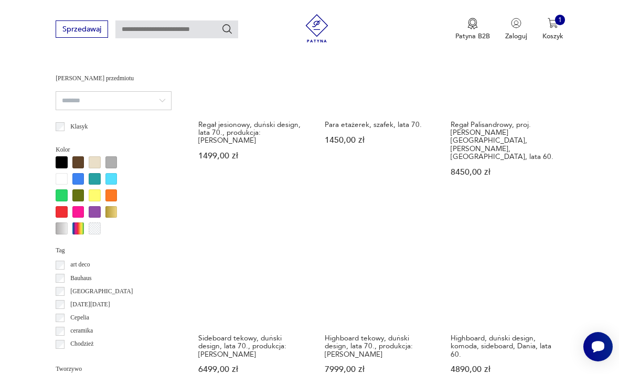
scroll to position [838, 0]
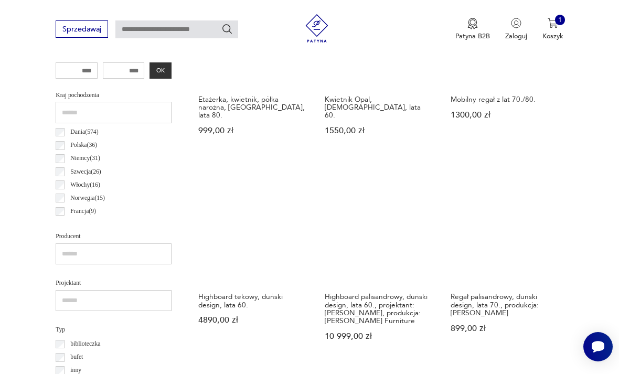
scroll to position [471, 0]
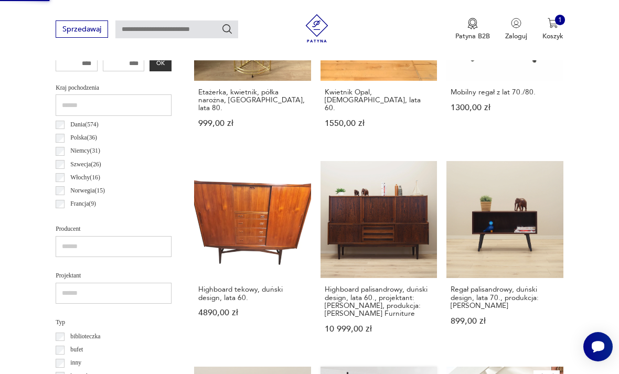
scroll to position [88, 0]
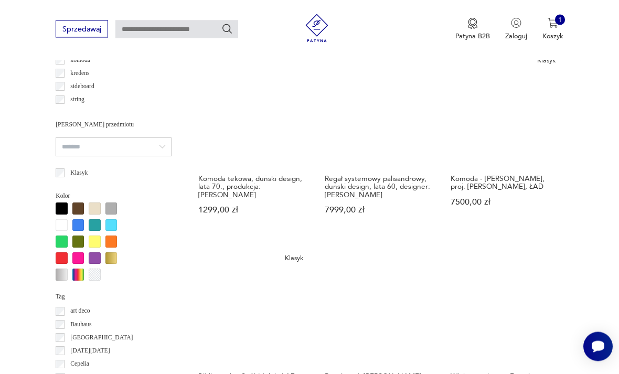
scroll to position [788, 0]
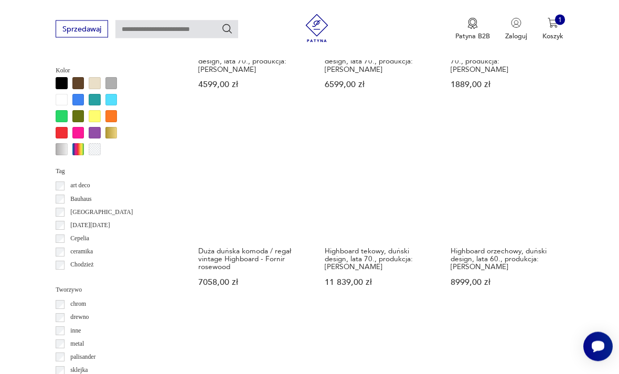
scroll to position [913, 0]
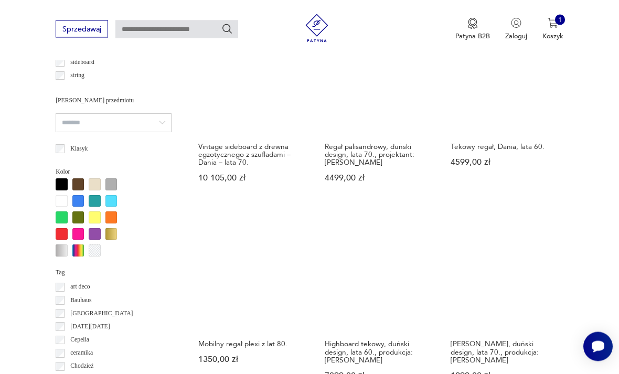
scroll to position [812, 0]
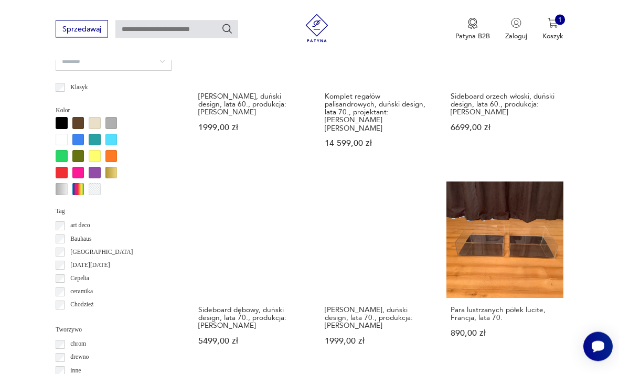
scroll to position [873, 0]
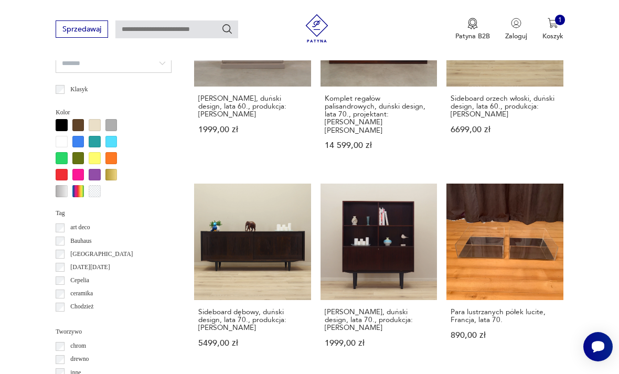
scroll to position [88, 0]
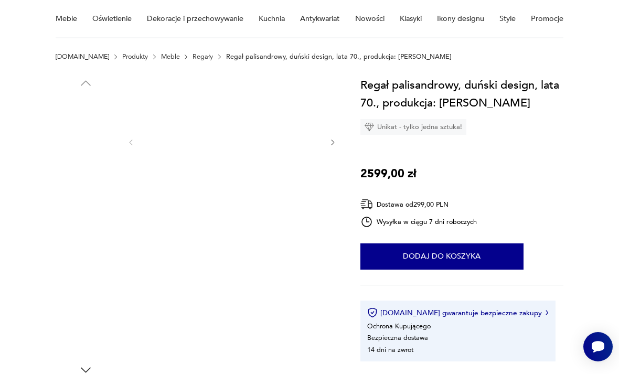
click at [214, 151] on img at bounding box center [231, 141] width 175 height 131
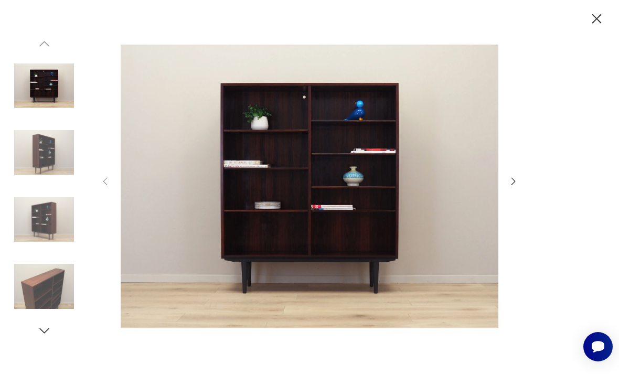
click at [44, 166] on img at bounding box center [44, 153] width 60 height 60
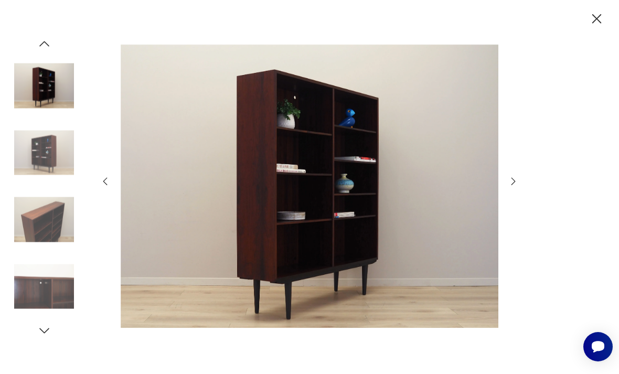
click at [44, 238] on img at bounding box center [44, 220] width 60 height 60
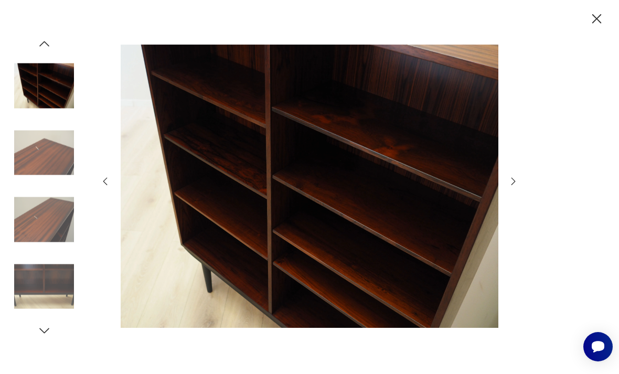
click at [33, 250] on img at bounding box center [44, 220] width 60 height 60
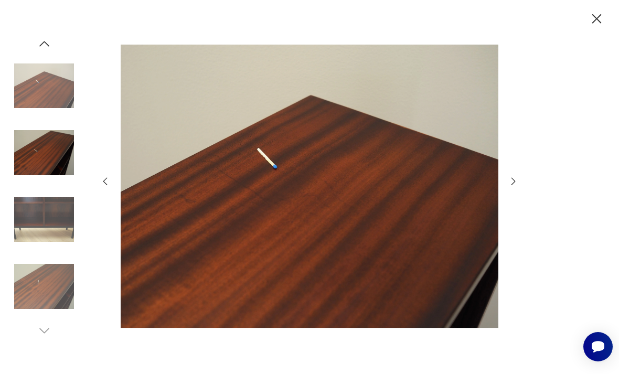
click at [42, 316] on img at bounding box center [44, 287] width 60 height 60
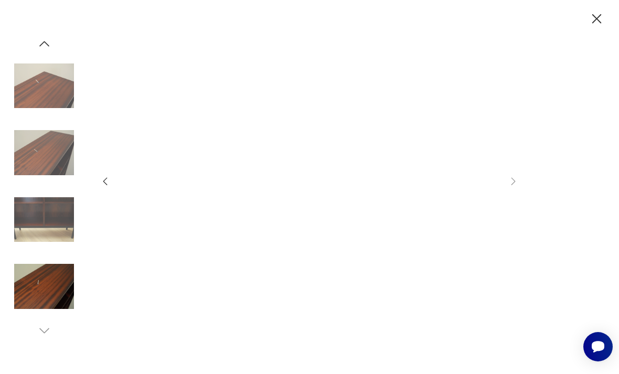
click at [42, 302] on img at bounding box center [44, 287] width 60 height 60
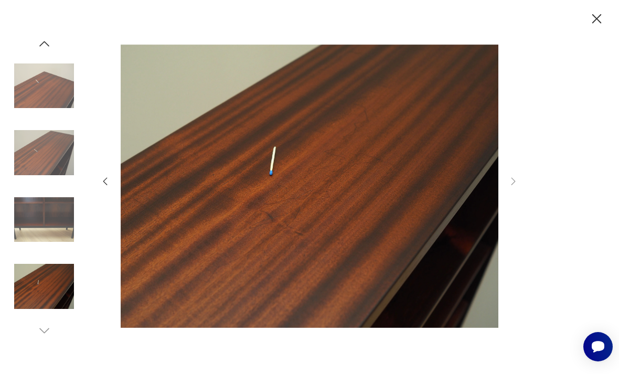
click at [595, 24] on icon "button" at bounding box center [597, 18] width 17 height 17
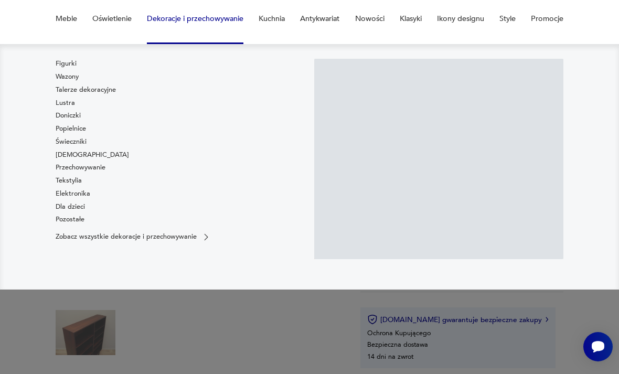
scroll to position [121, 0]
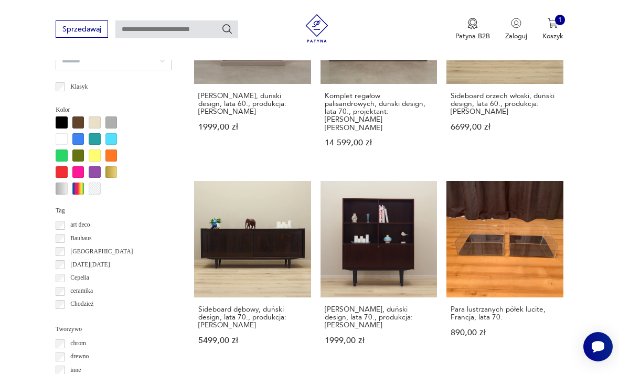
scroll to position [873, 0]
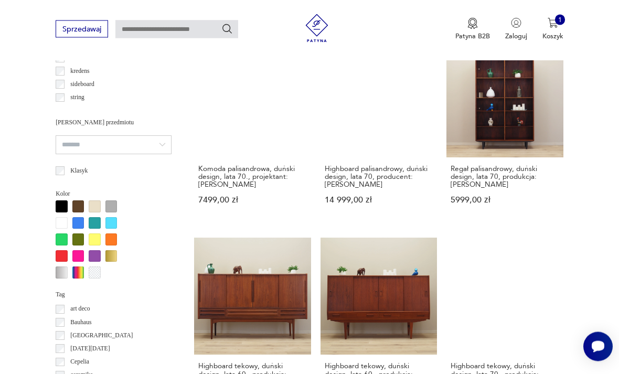
scroll to position [790, 0]
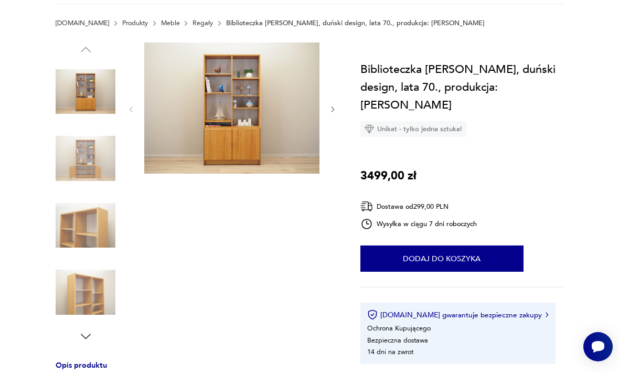
click at [212, 122] on img at bounding box center [231, 109] width 175 height 132
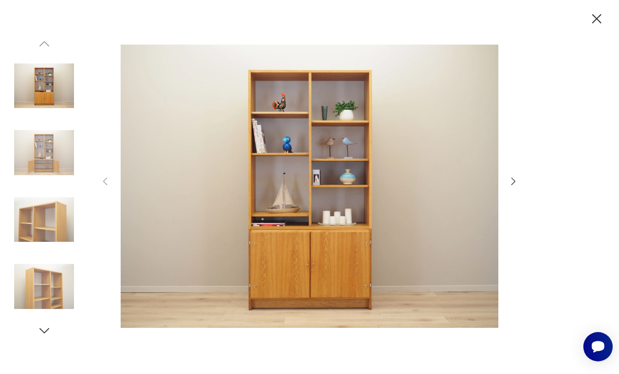
click at [600, 20] on icon "button" at bounding box center [597, 18] width 17 height 17
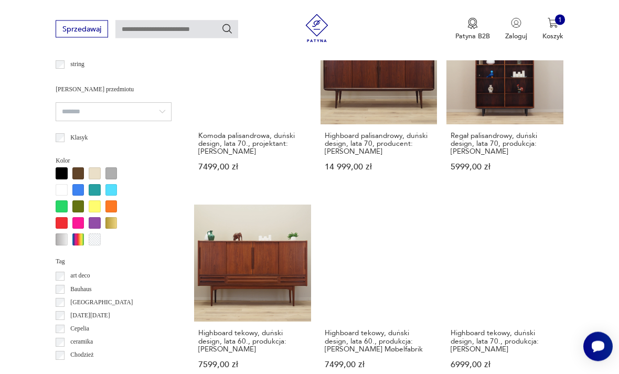
scroll to position [834, 0]
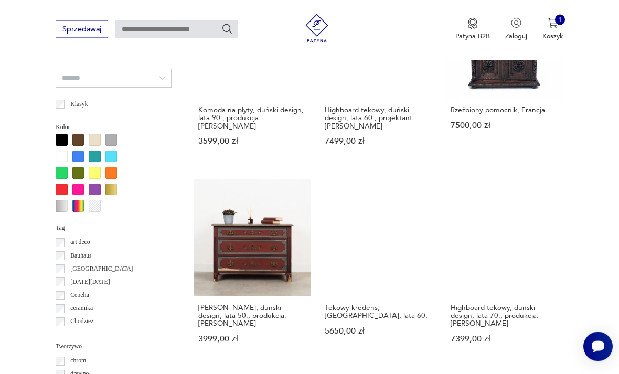
scroll to position [857, 0]
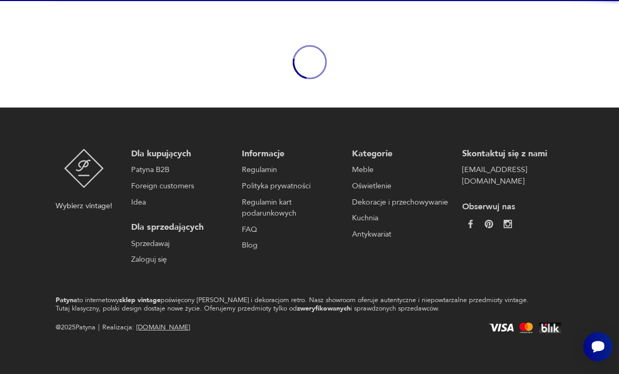
scroll to position [88, 0]
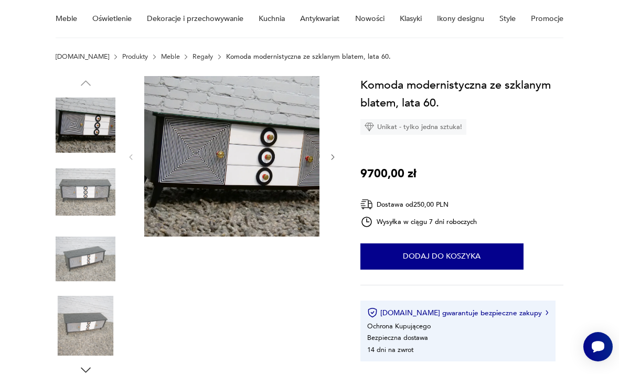
click at [89, 187] on img at bounding box center [86, 192] width 60 height 60
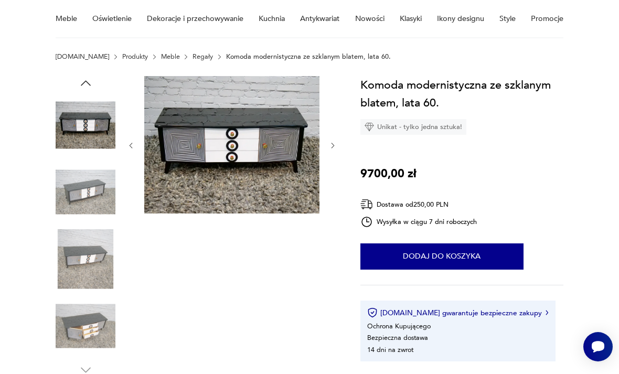
click at [87, 206] on img at bounding box center [86, 192] width 60 height 60
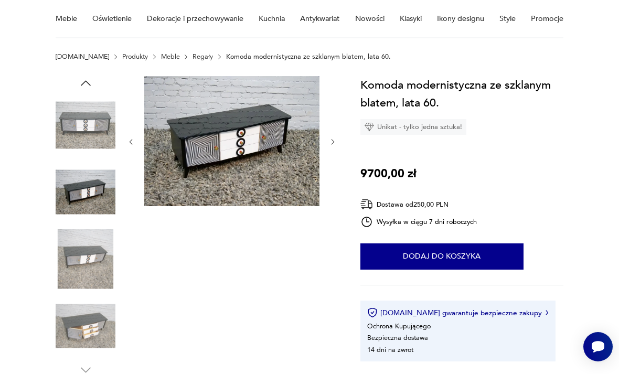
click at [88, 239] on img at bounding box center [86, 259] width 60 height 60
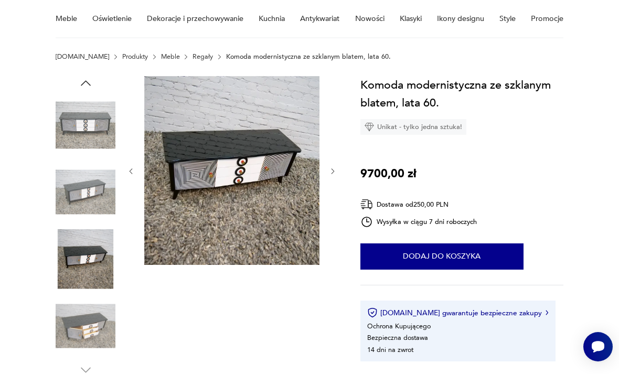
click at [92, 292] on div at bounding box center [86, 227] width 60 height 262
click at [91, 326] on img at bounding box center [86, 326] width 60 height 60
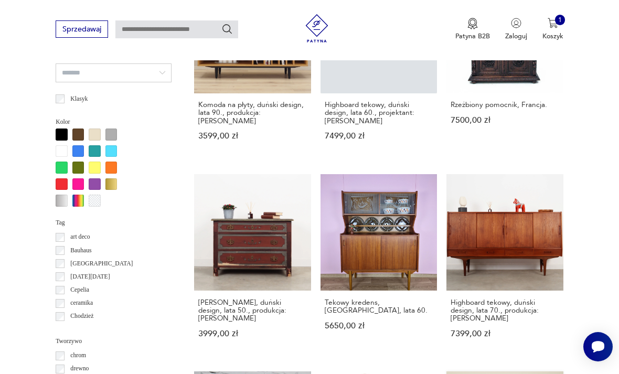
scroll to position [857, 0]
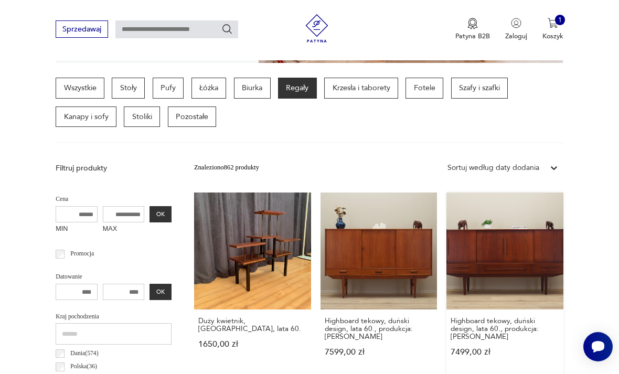
scroll to position [253, 0]
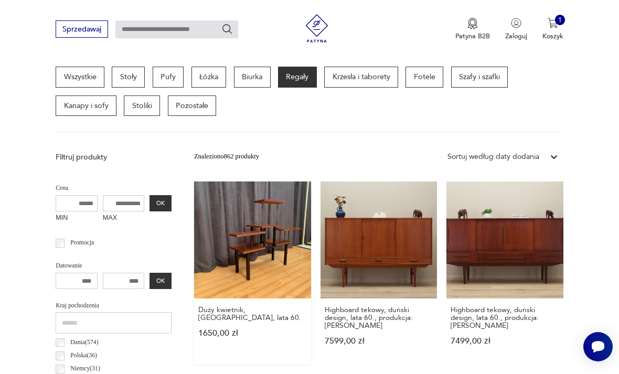
click at [221, 246] on link "Duży kwietnik, Niemcy, lata 60. 1650,00 zł" at bounding box center [252, 273] width 117 height 183
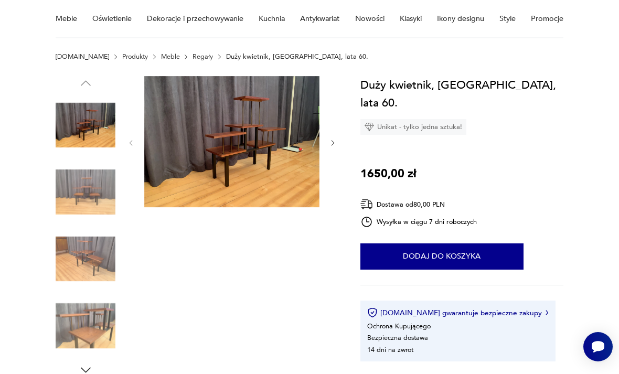
click at [210, 157] on img at bounding box center [231, 142] width 175 height 132
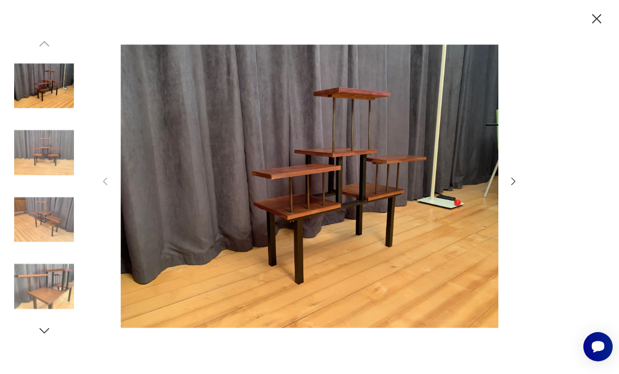
click at [595, 22] on icon "button" at bounding box center [596, 18] width 9 height 9
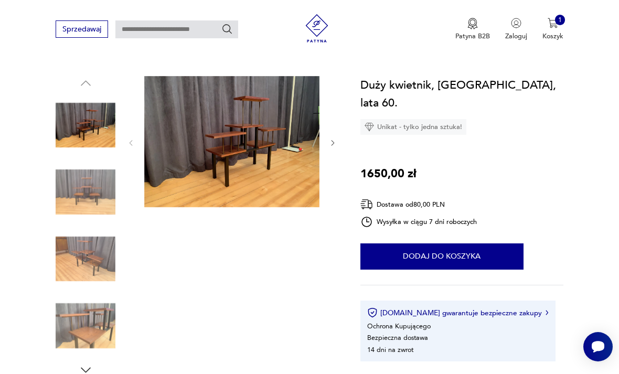
scroll to position [121, 0]
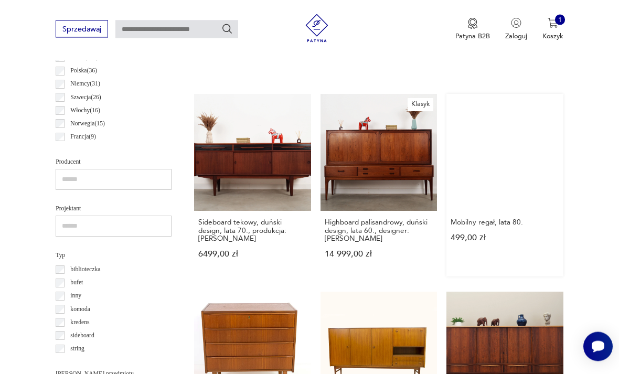
scroll to position [539, 0]
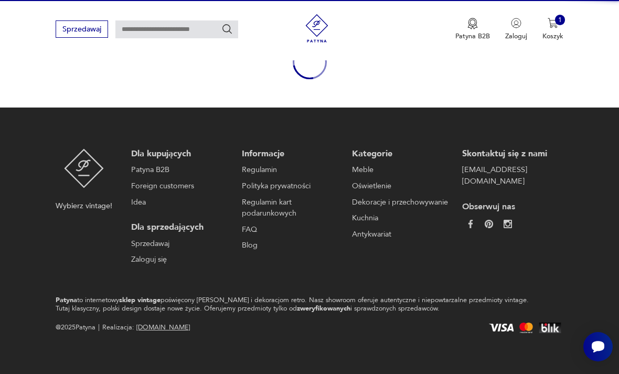
scroll to position [88, 0]
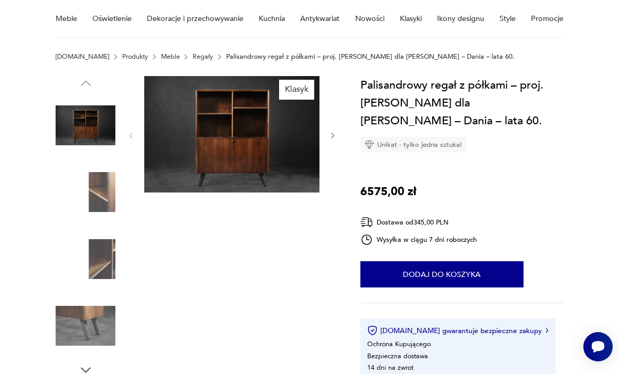
click at [96, 196] on img at bounding box center [86, 192] width 60 height 60
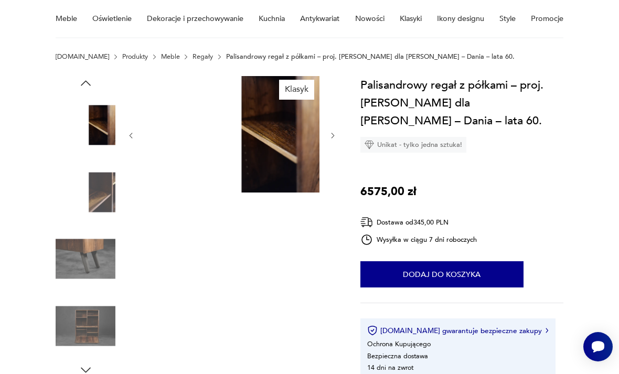
click at [99, 232] on img at bounding box center [86, 259] width 60 height 60
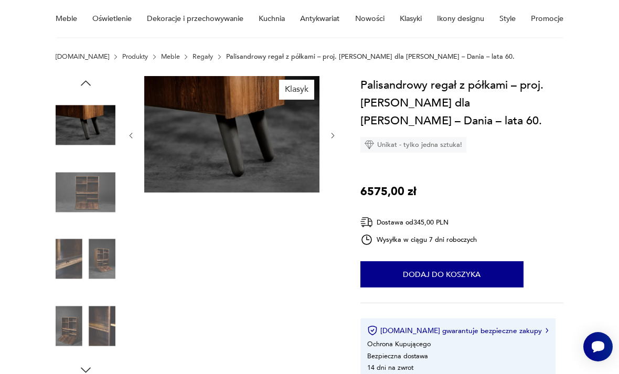
click at [98, 238] on img at bounding box center [86, 259] width 60 height 60
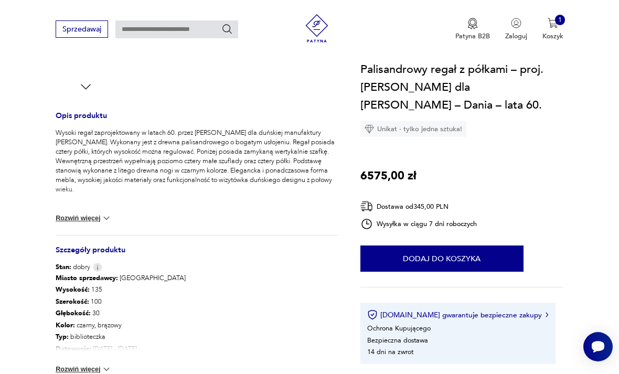
scroll to position [384, 0]
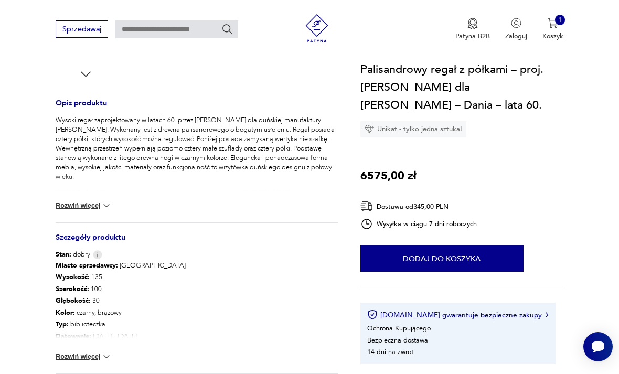
click at [91, 353] on button "Rozwiń więcej" at bounding box center [84, 357] width 56 height 10
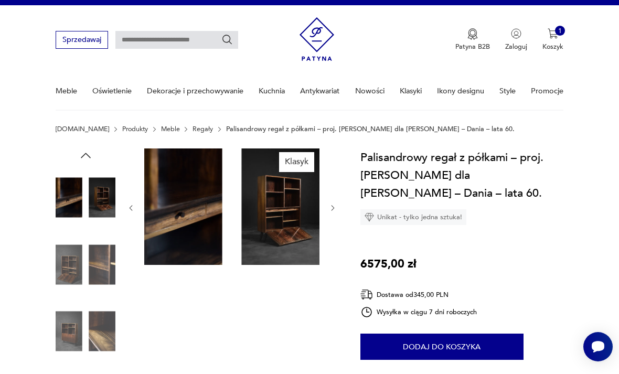
scroll to position [0, 0]
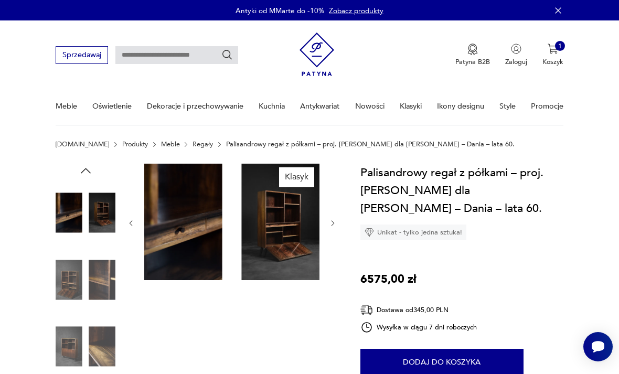
click at [269, 236] on img at bounding box center [231, 222] width 175 height 117
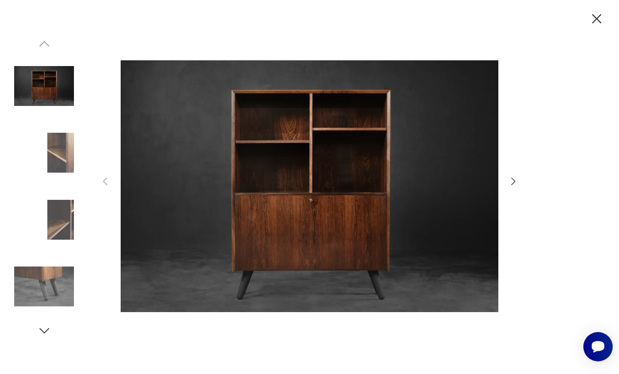
click at [51, 101] on img at bounding box center [44, 86] width 60 height 60
click at [600, 21] on icon "button" at bounding box center [597, 18] width 17 height 17
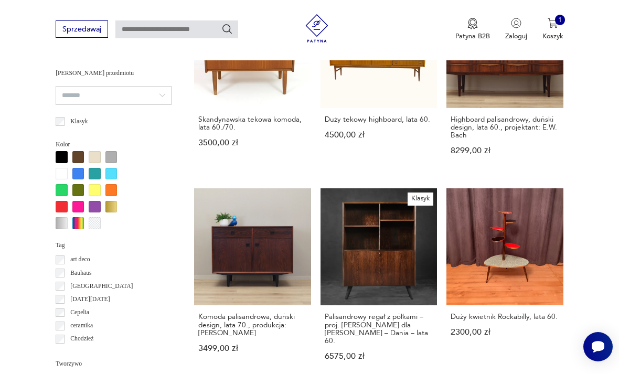
scroll to position [842, 0]
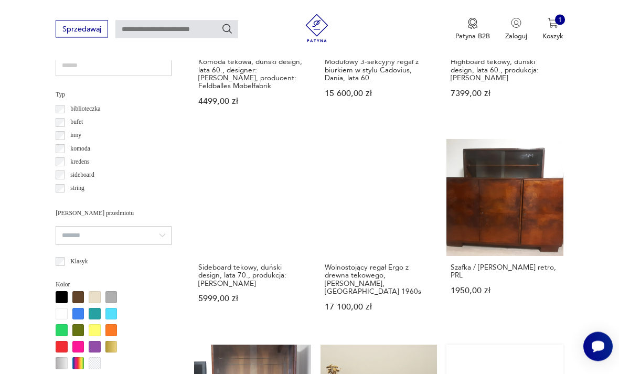
scroll to position [699, 0]
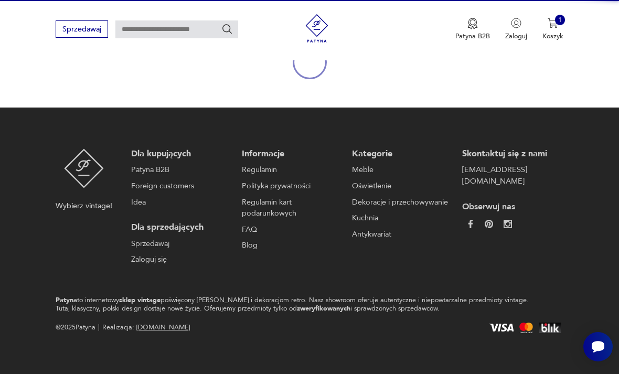
scroll to position [88, 0]
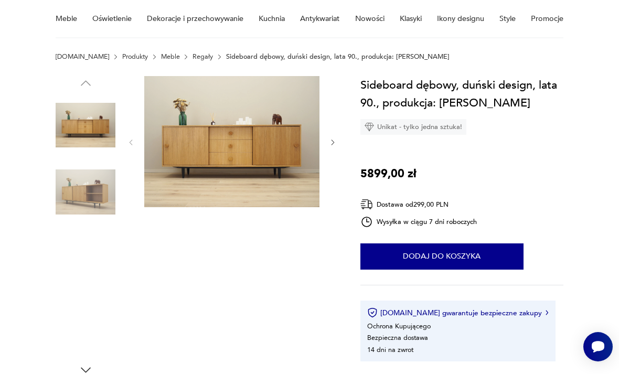
click at [303, 135] on img at bounding box center [231, 141] width 175 height 131
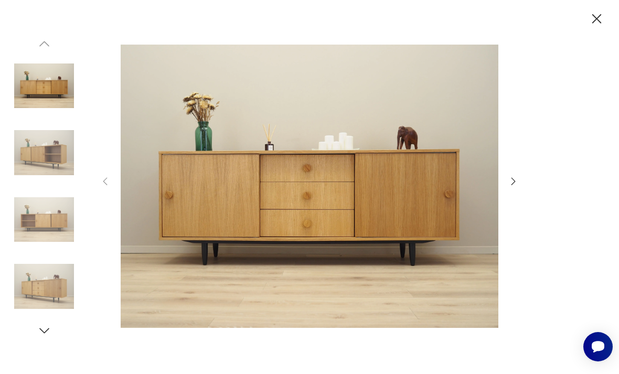
click at [597, 17] on icon "button" at bounding box center [597, 18] width 17 height 17
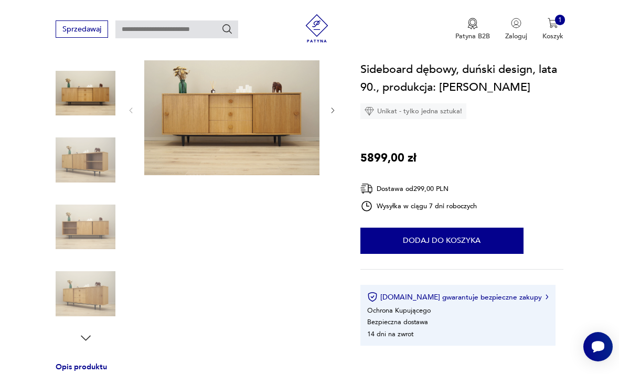
scroll to position [121, 0]
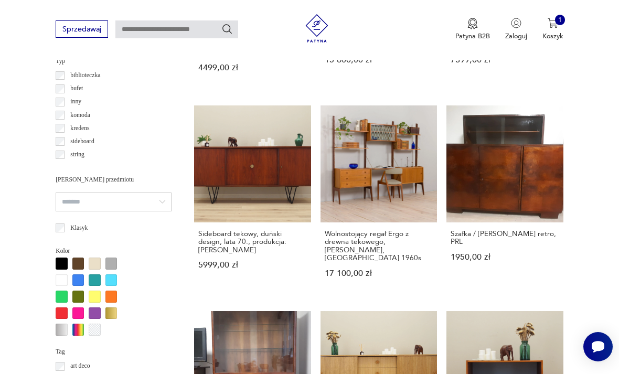
scroll to position [699, 0]
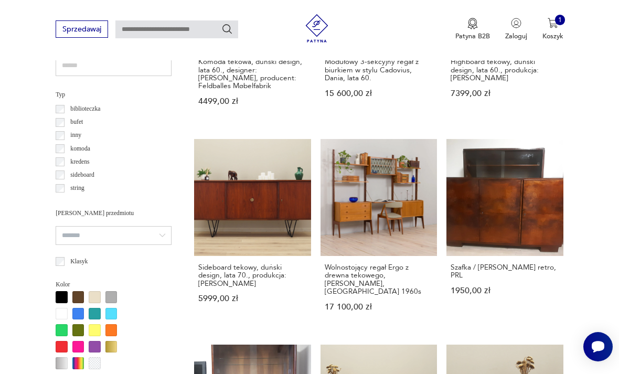
click at [93, 291] on div at bounding box center [95, 297] width 12 height 12
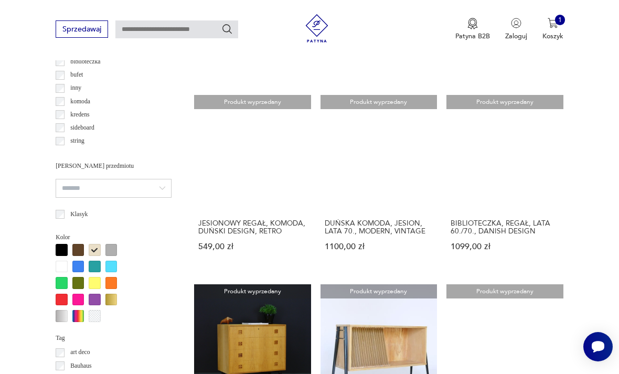
scroll to position [710, 0]
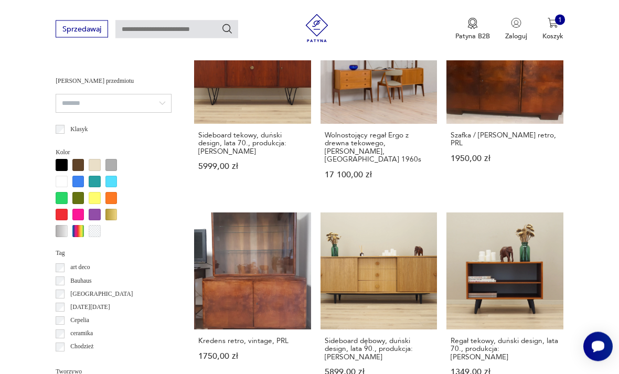
scroll to position [831, 0]
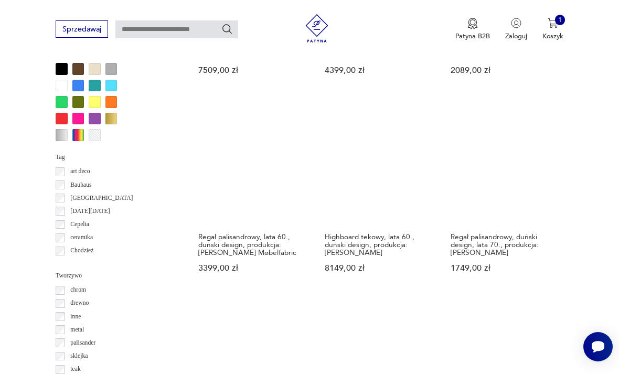
scroll to position [928, 0]
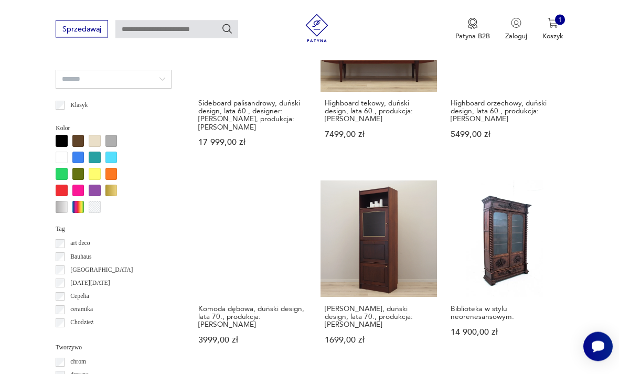
scroll to position [886, 0]
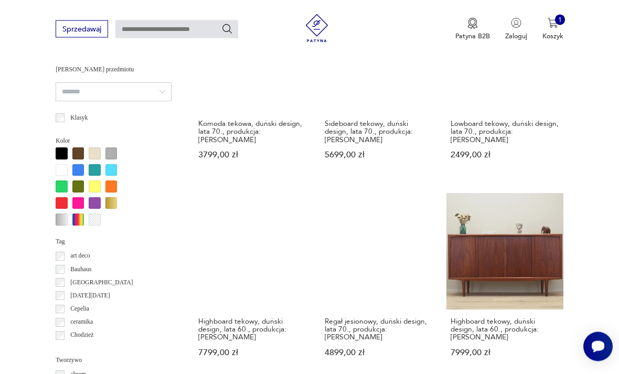
scroll to position [855, 0]
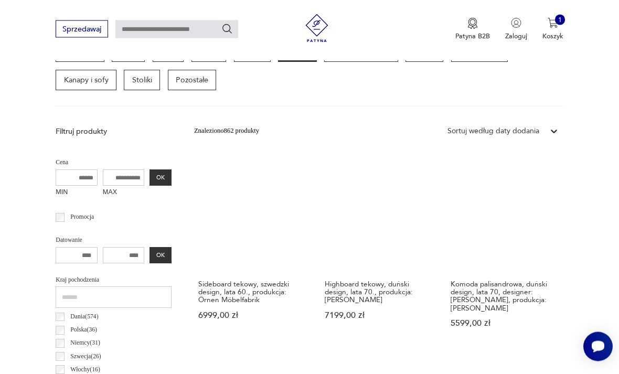
scroll to position [242, 0]
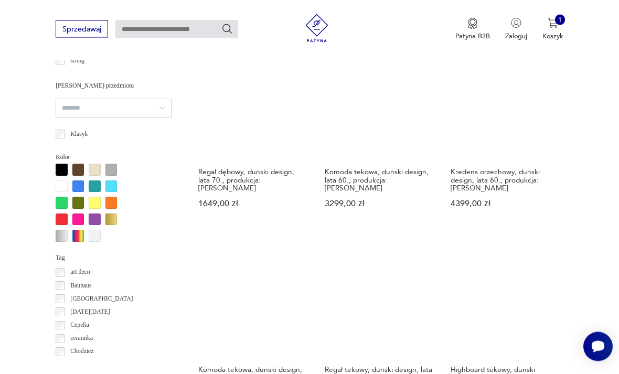
scroll to position [827, 0]
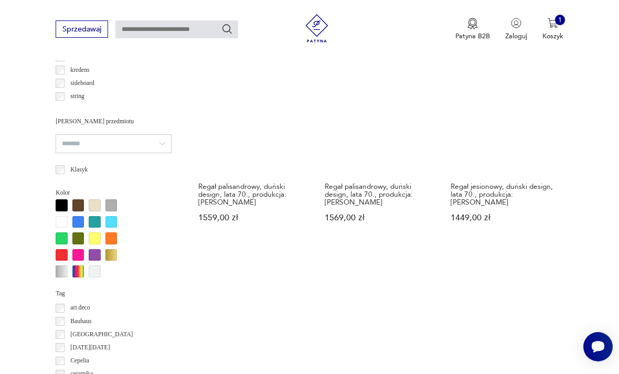
scroll to position [795, 0]
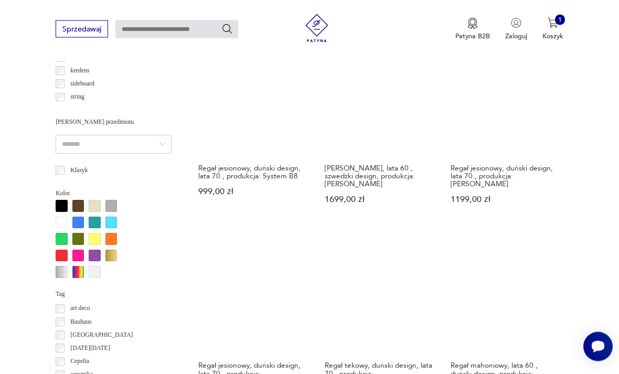
scroll to position [791, 0]
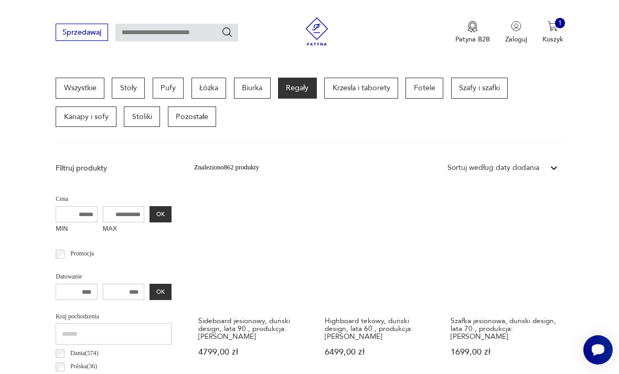
scroll to position [242, 0]
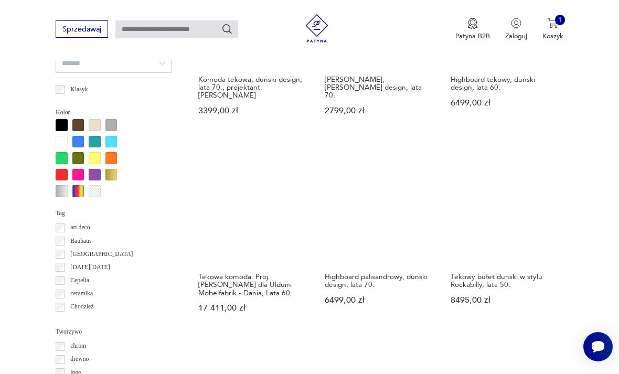
scroll to position [877, 0]
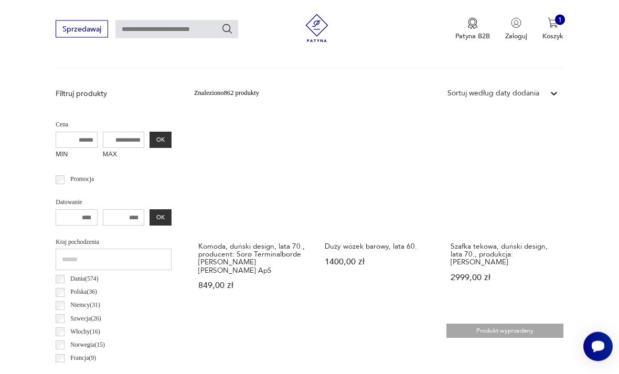
scroll to position [318, 0]
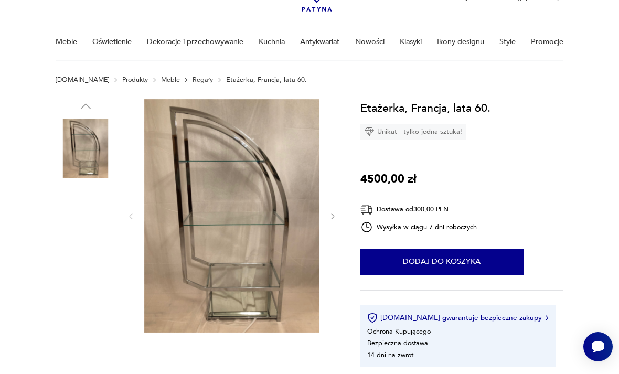
scroll to position [76, 0]
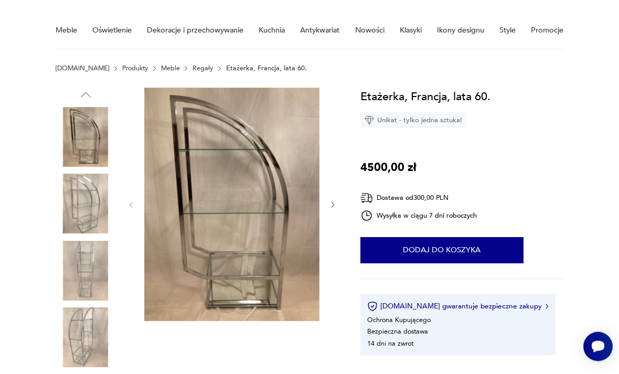
click at [85, 192] on img at bounding box center [86, 204] width 60 height 60
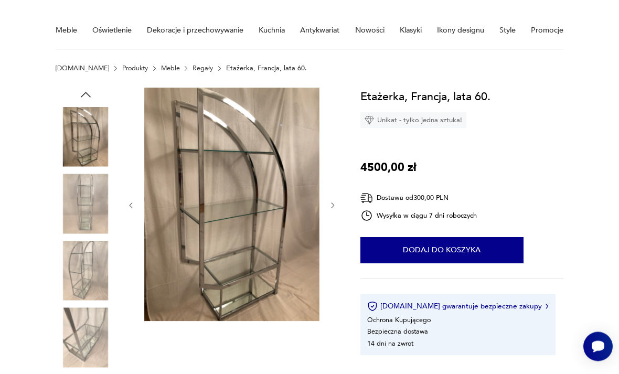
scroll to position [76, 0]
click at [86, 221] on img at bounding box center [86, 204] width 60 height 60
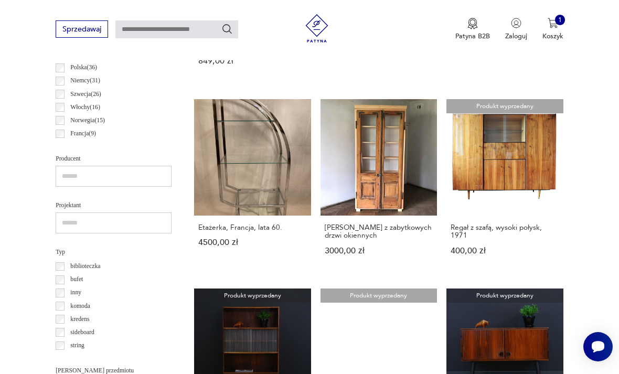
scroll to position [528, 0]
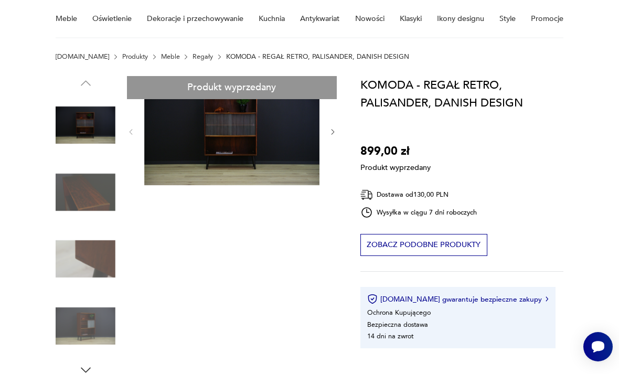
click at [201, 131] on div "Produkt wyprzedany Opis produktu Regał - komoda z lat 60./70., minimalistyczna …" at bounding box center [197, 377] width 282 height 603
click at [69, 126] on div "Produkt wyprzedany Opis produktu Regał - komoda z lat 60./70., minimalistyczna …" at bounding box center [197, 377] width 282 height 603
click at [184, 135] on div "Produkt wyprzedany Opis produktu Regał - komoda z lat 60./70., minimalistyczna …" at bounding box center [197, 377] width 282 height 603
click at [271, 147] on div "Produkt wyprzedany Opis produktu Regał - komoda z lat 60./70., minimalistyczna …" at bounding box center [197, 377] width 282 height 603
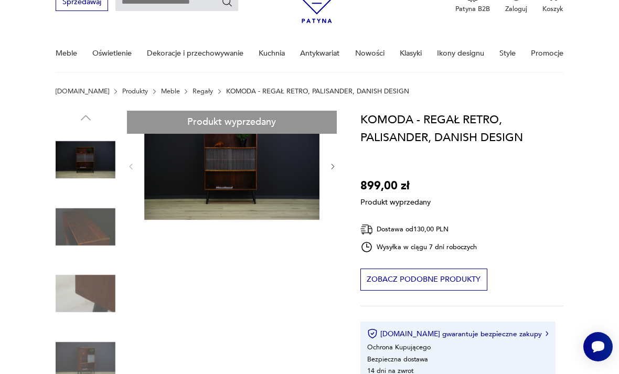
scroll to position [54, 0]
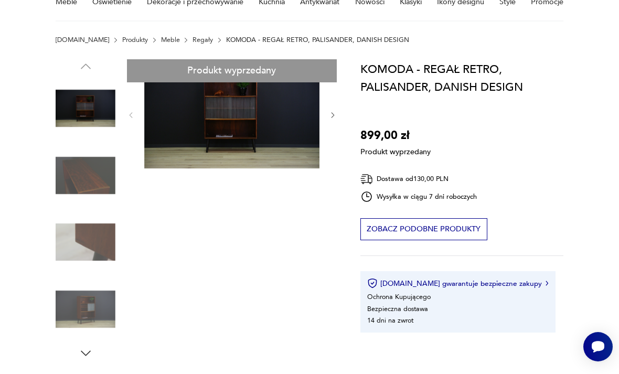
scroll to position [109, 0]
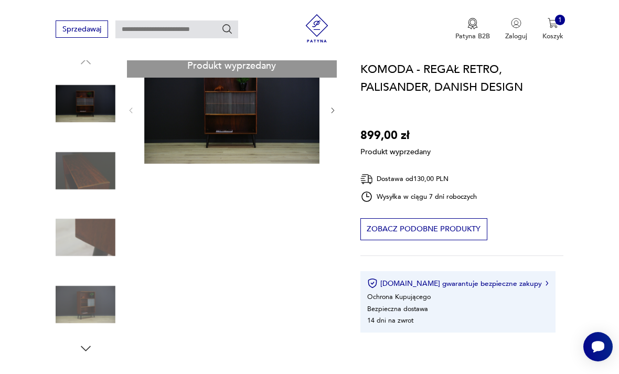
click at [89, 344] on div "Produkt wyprzedany Opis produktu Regał - komoda z lat 60./70., minimalistyczna …" at bounding box center [197, 356] width 282 height 603
click at [81, 302] on div "Produkt wyprzedany Opis produktu Regał - komoda z lat 60./70., minimalistyczna …" at bounding box center [197, 356] width 282 height 603
click at [70, 133] on div "Produkt wyprzedany Opis produktu Regał - komoda z lat 60./70., minimalistyczna …" at bounding box center [197, 356] width 282 height 603
click at [89, 163] on div "Produkt wyprzedany Opis produktu Regał - komoda z lat 60./70., minimalistyczna …" at bounding box center [197, 356] width 282 height 603
click at [88, 303] on div "Produkt wyprzedany Opis produktu Regał - komoda z lat 60./70., minimalistyczna …" at bounding box center [197, 356] width 282 height 603
